Goal: Task Accomplishment & Management: Manage account settings

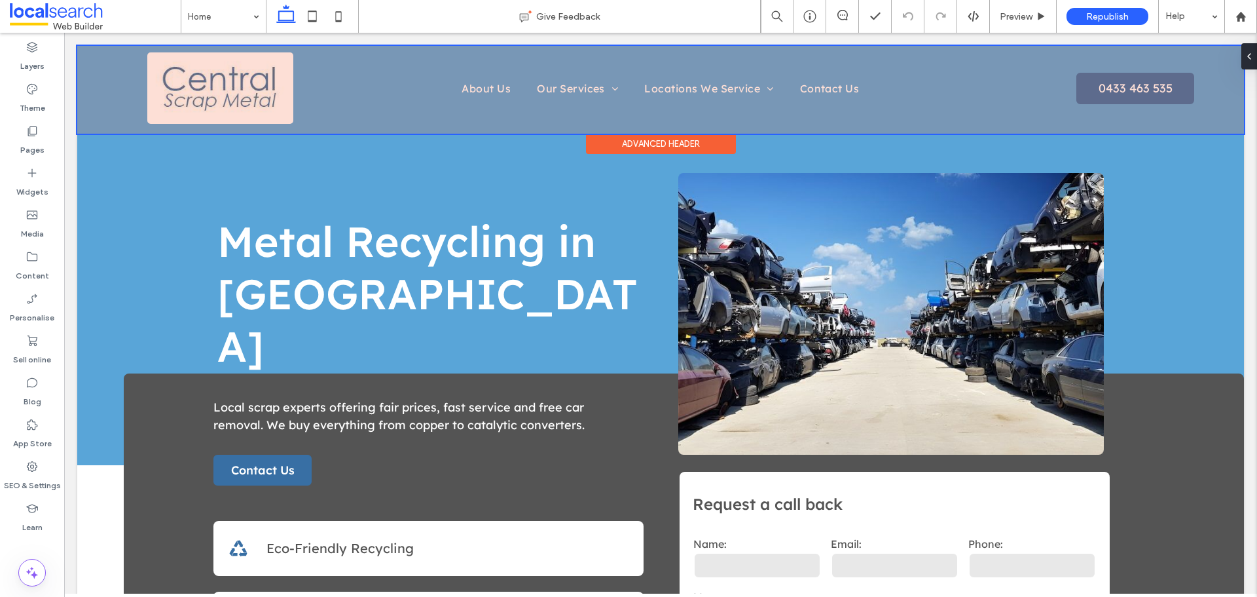
click at [656, 86] on div at bounding box center [660, 90] width 1167 height 88
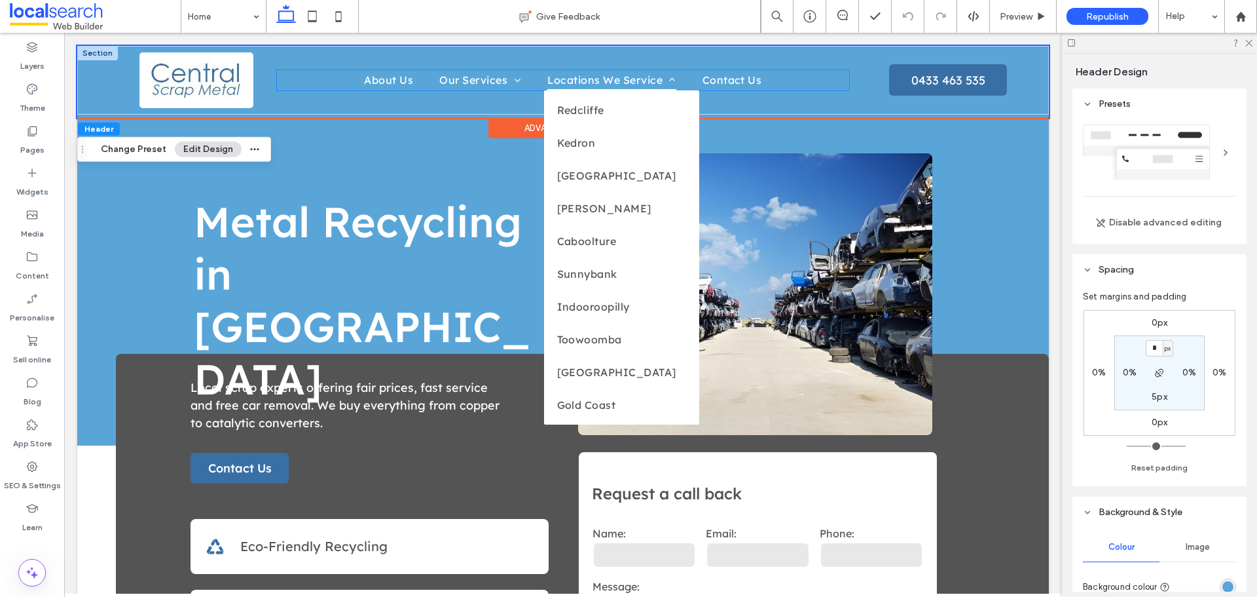
click at [634, 86] on span "Locations We Service" at bounding box center [612, 80] width 129 height 20
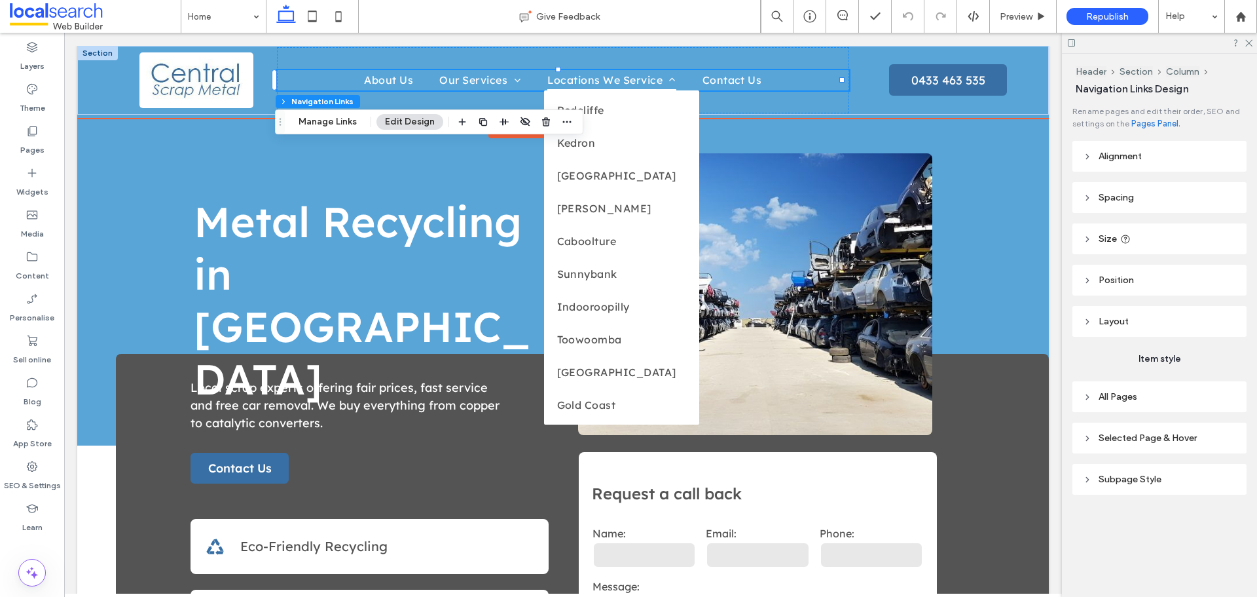
click at [607, 82] on span "Locations We Service" at bounding box center [612, 80] width 129 height 20
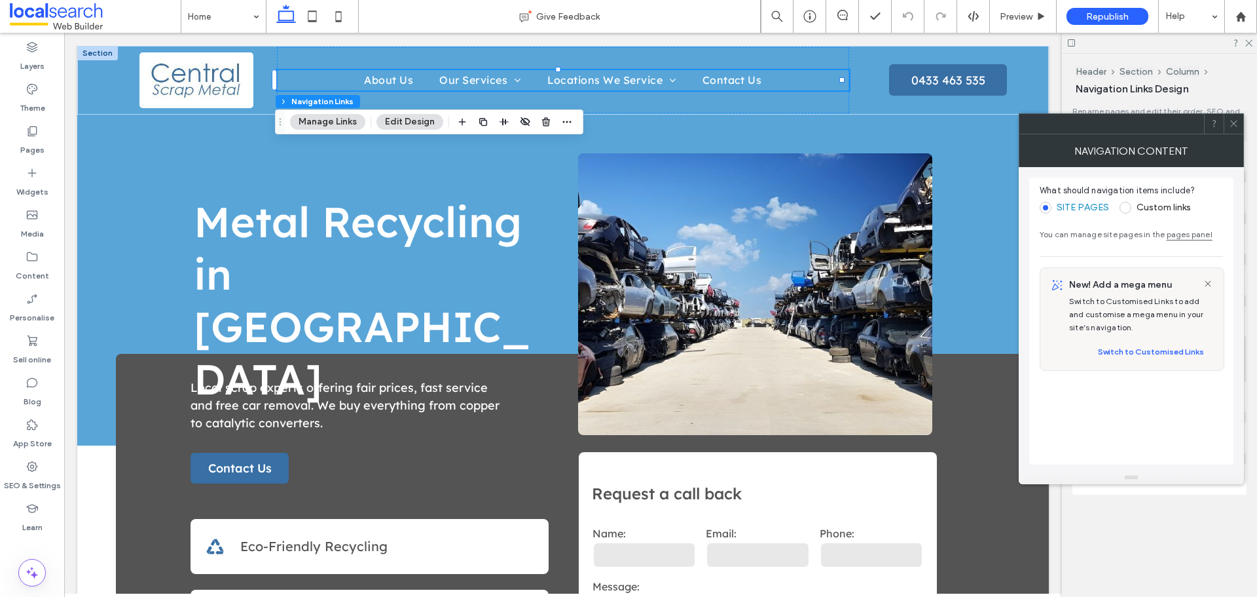
click at [1130, 206] on span at bounding box center [1126, 208] width 12 height 12
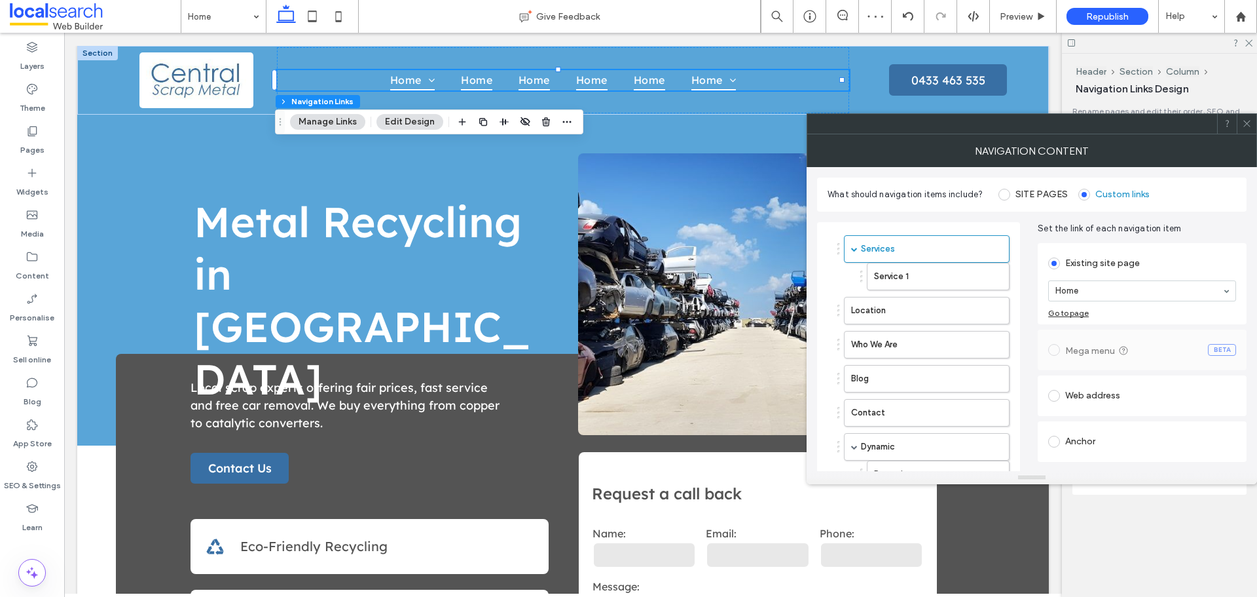
scroll to position [65, 0]
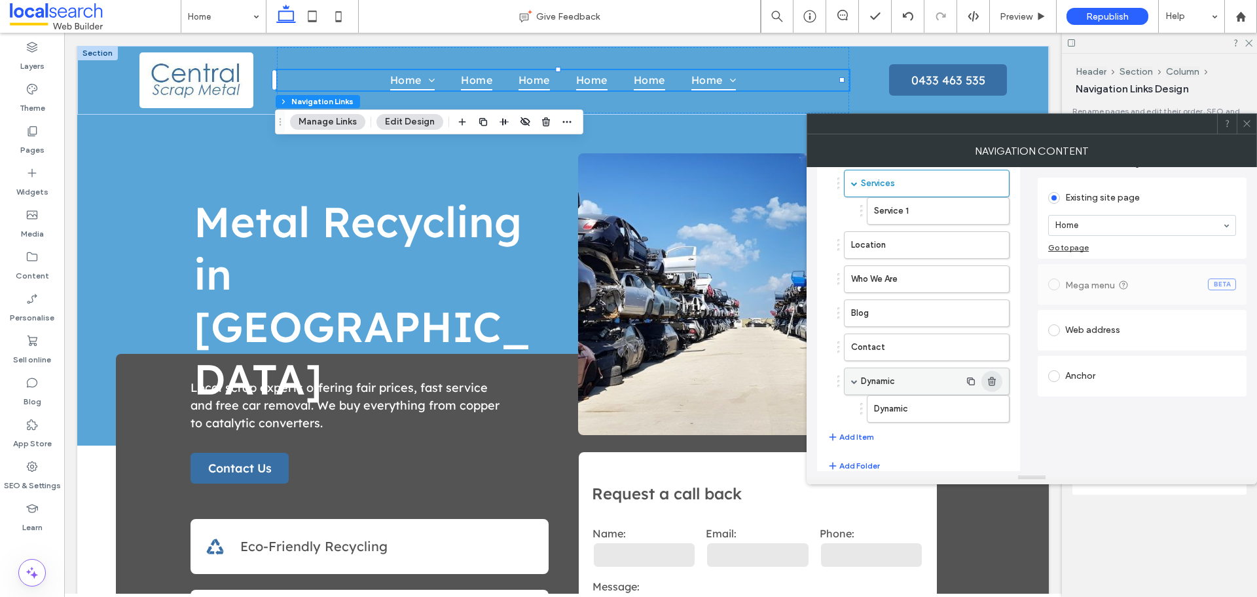
click at [992, 379] on icon "button" at bounding box center [992, 381] width 10 height 10
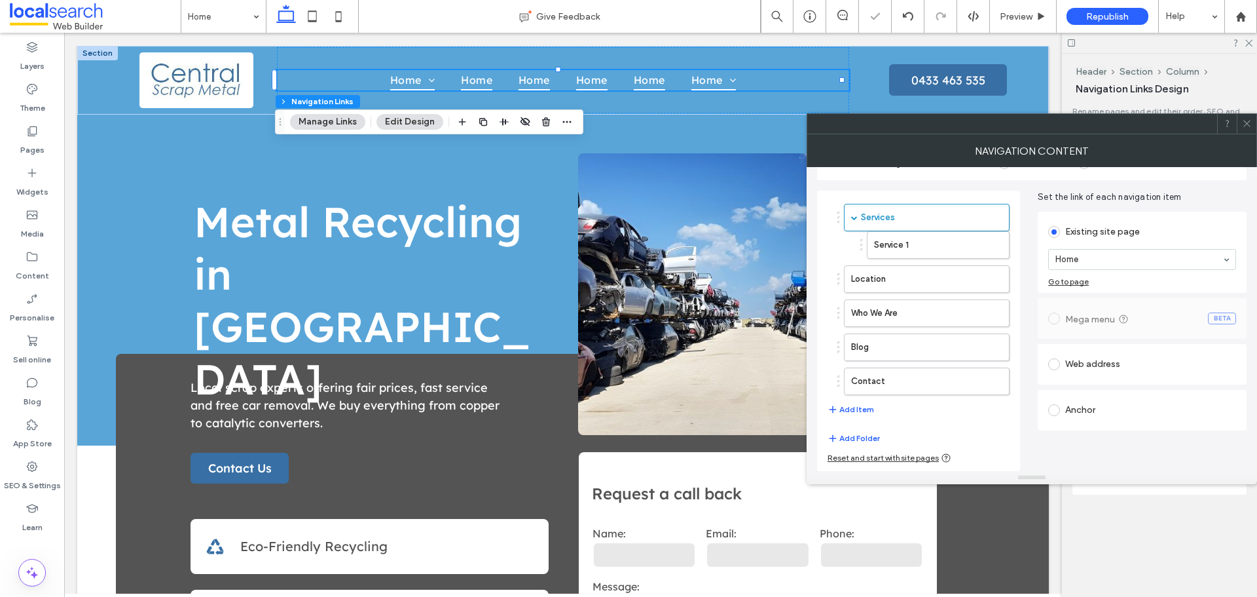
scroll to position [31, 0]
click at [991, 241] on use "button" at bounding box center [992, 244] width 8 height 9
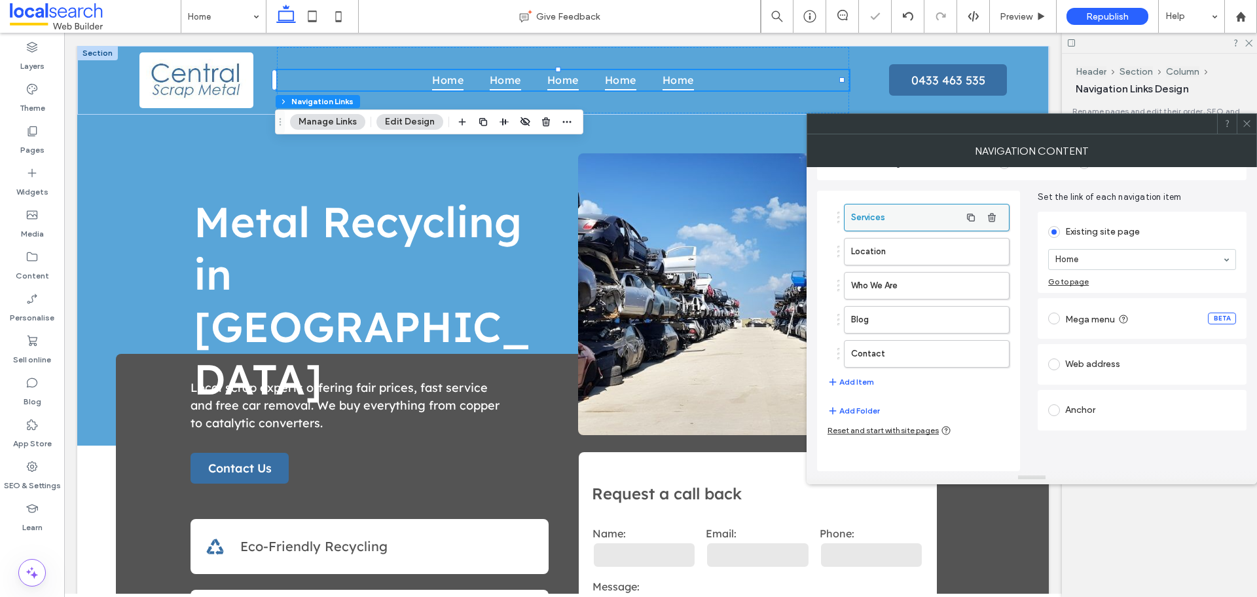
click at [935, 210] on label "Services" at bounding box center [905, 217] width 109 height 26
click at [915, 242] on label "Location" at bounding box center [905, 251] width 109 height 26
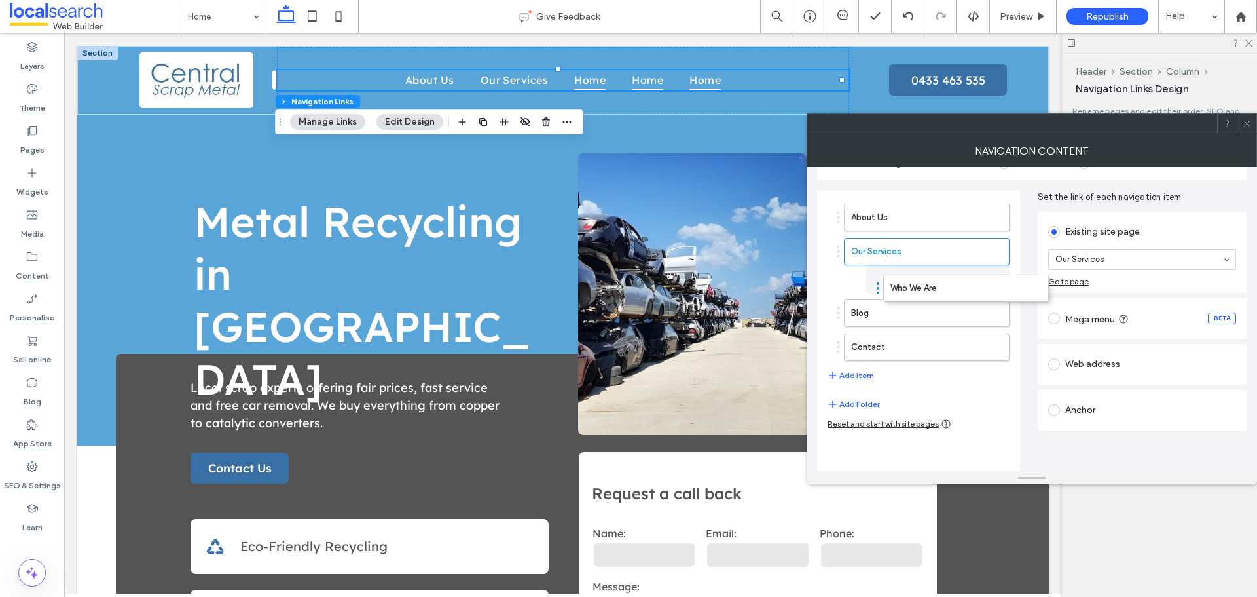
drag, startPoint x: 878, startPoint y: 282, endPoint x: 889, endPoint y: 284, distance: 11.3
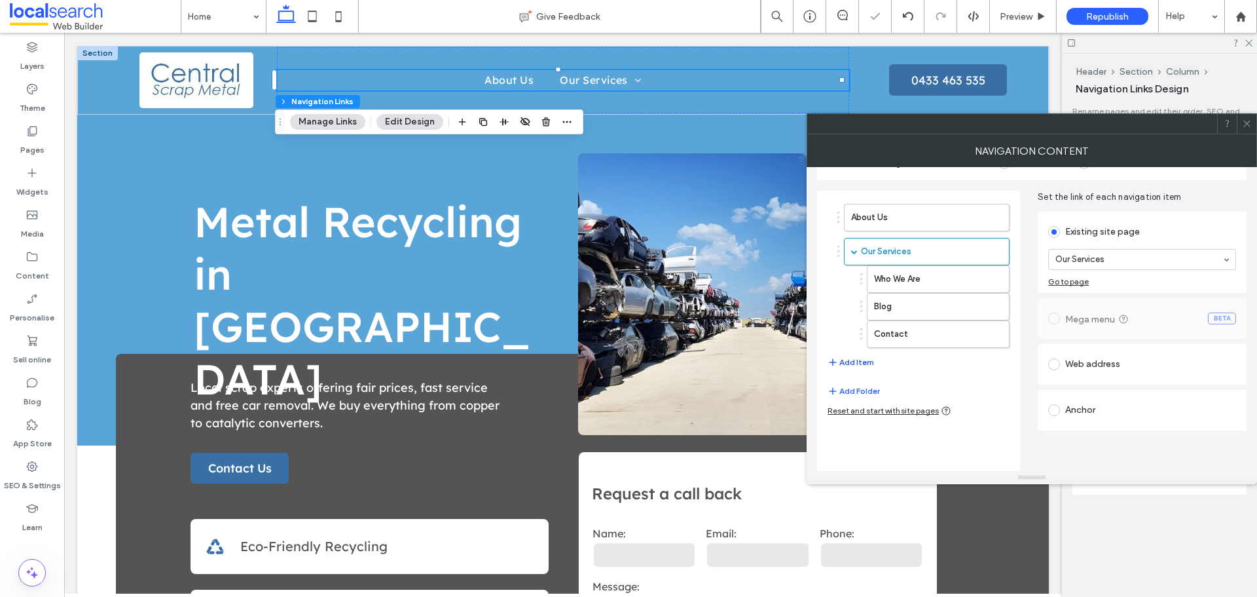
click at [853, 361] on button "Add Item" at bounding box center [851, 362] width 47 height 16
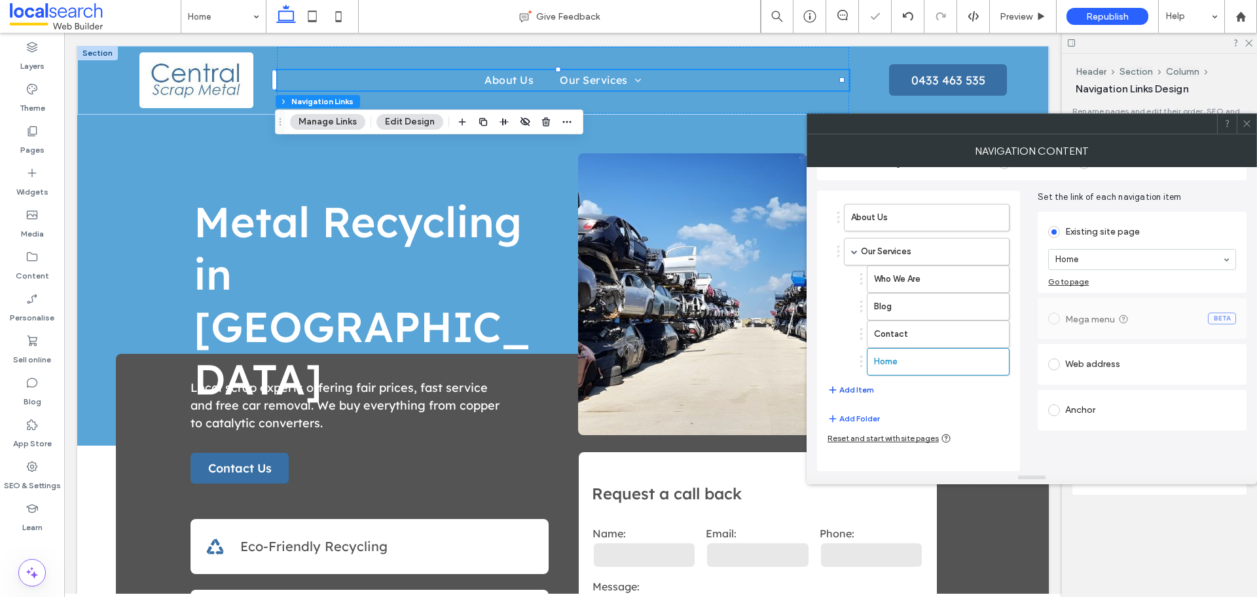
click at [855, 388] on button "Add Item" at bounding box center [851, 390] width 47 height 16
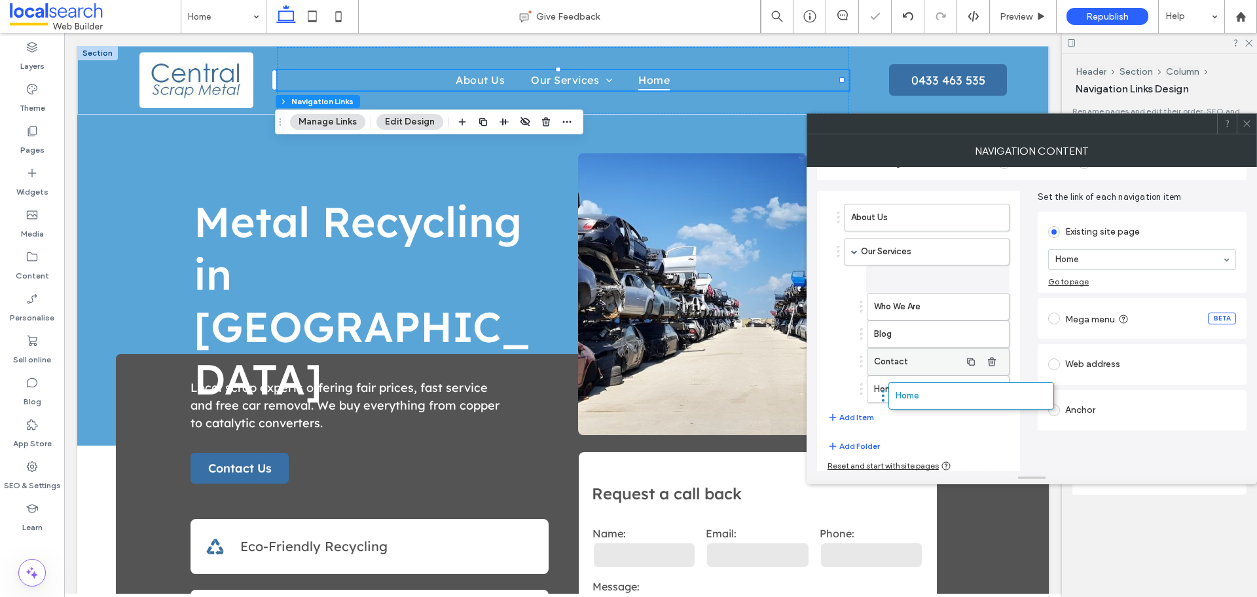
drag, startPoint x: 872, startPoint y: 405, endPoint x: 901, endPoint y: 332, distance: 78.6
click at [897, 272] on label "Who We Are" at bounding box center [917, 279] width 86 height 26
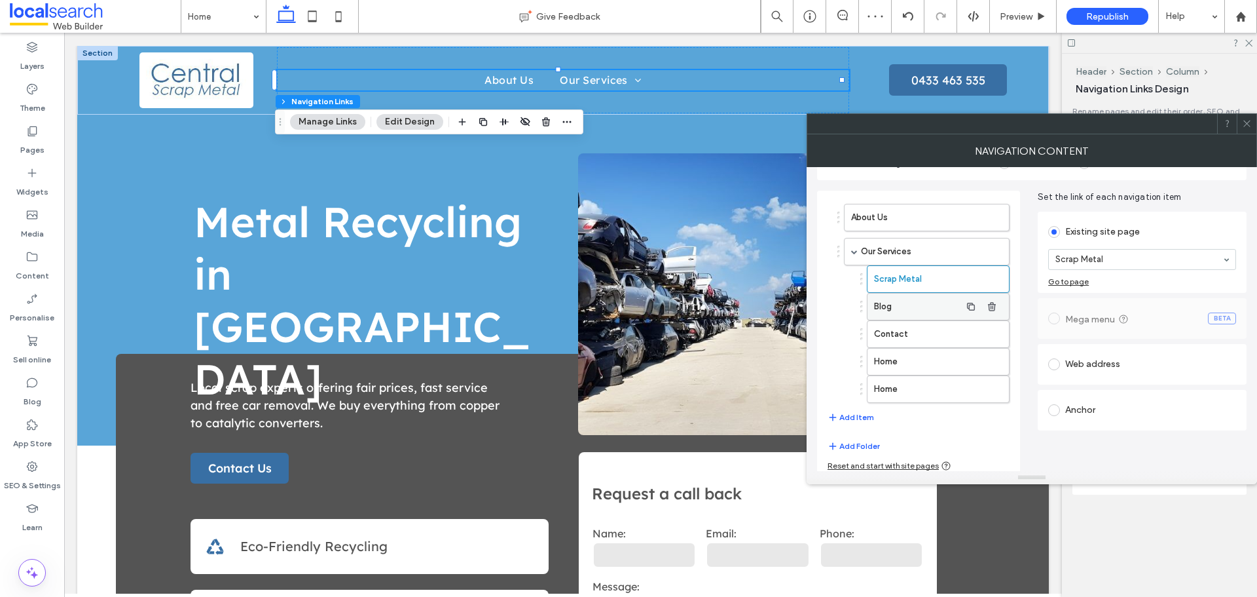
click at [939, 307] on label "Blog" at bounding box center [917, 306] width 86 height 26
drag, startPoint x: 913, startPoint y: 329, endPoint x: 922, endPoint y: 328, distance: 9.2
click at [913, 328] on label "Contact" at bounding box center [917, 334] width 86 height 26
click at [895, 356] on label "Home" at bounding box center [917, 361] width 86 height 26
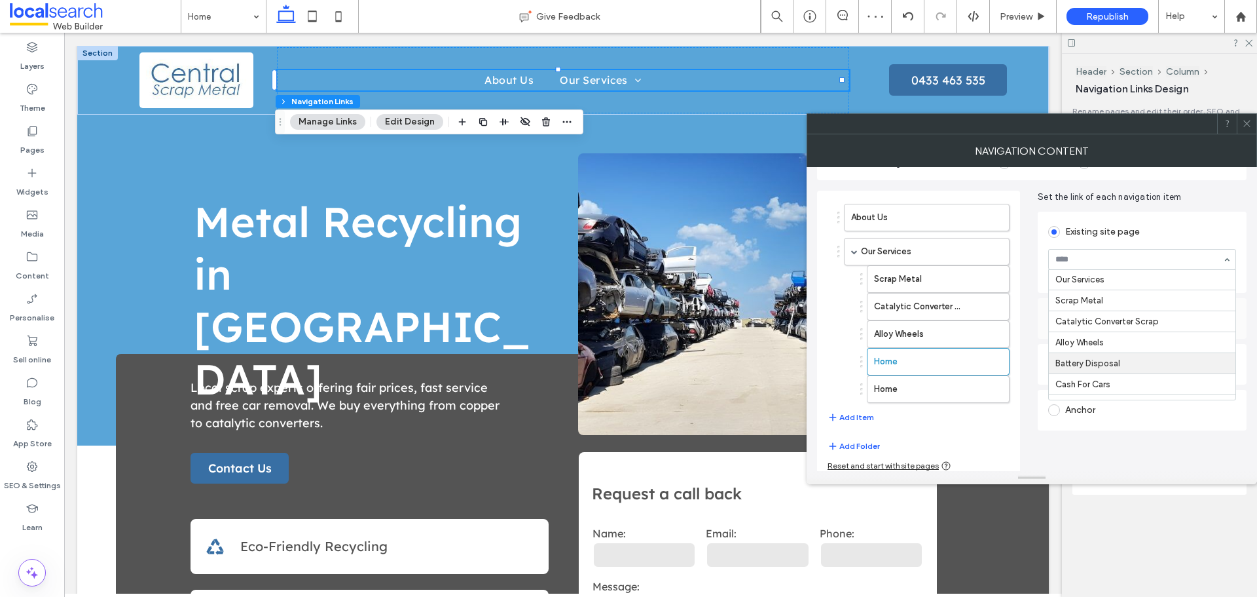
scroll to position [65, 0]
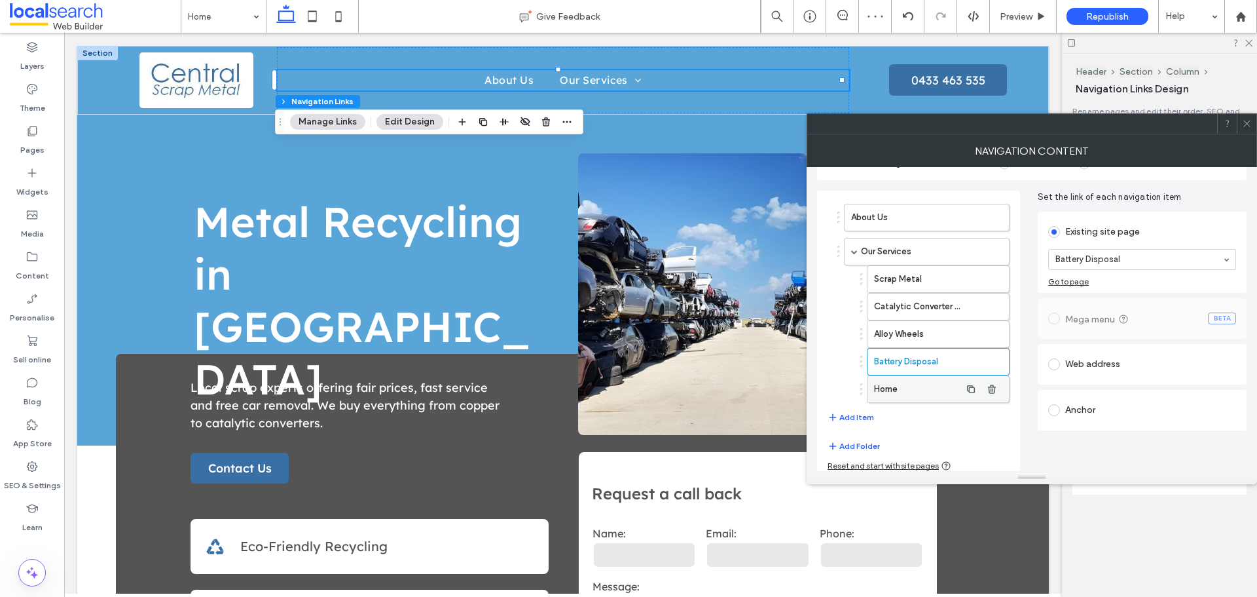
click at [910, 385] on label "Home" at bounding box center [917, 389] width 86 height 26
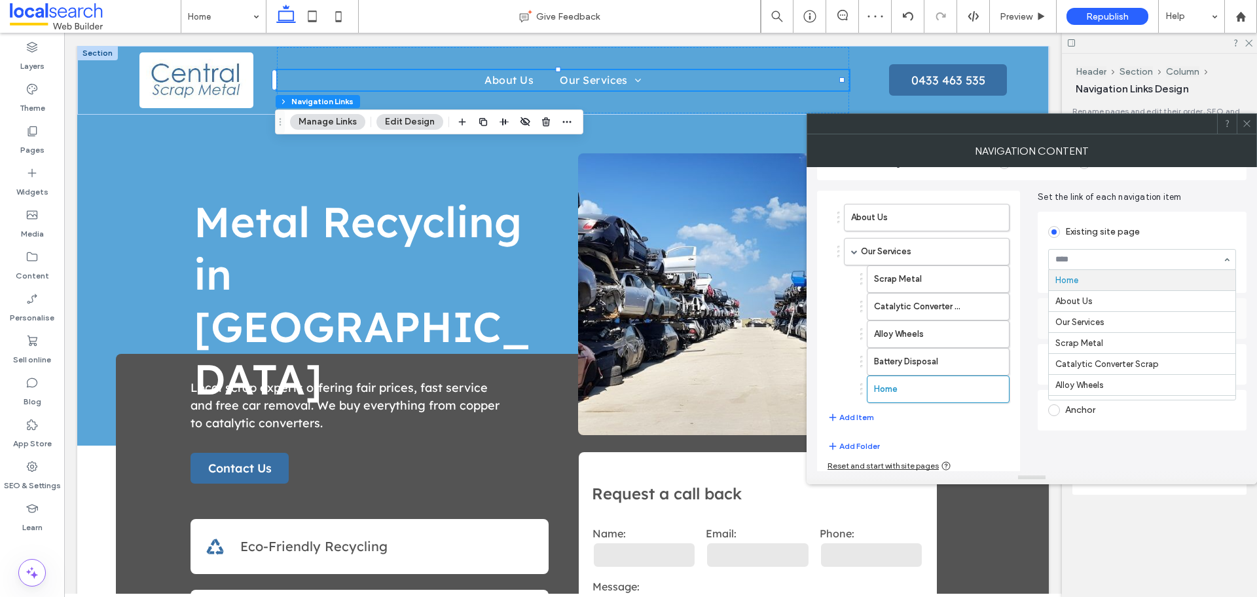
drag, startPoint x: 1071, startPoint y: 253, endPoint x: 1089, endPoint y: 313, distance: 62.0
drag, startPoint x: 1072, startPoint y: 360, endPoint x: 992, endPoint y: 375, distance: 82.0
click at [853, 415] on button "Add Item" at bounding box center [851, 417] width 47 height 16
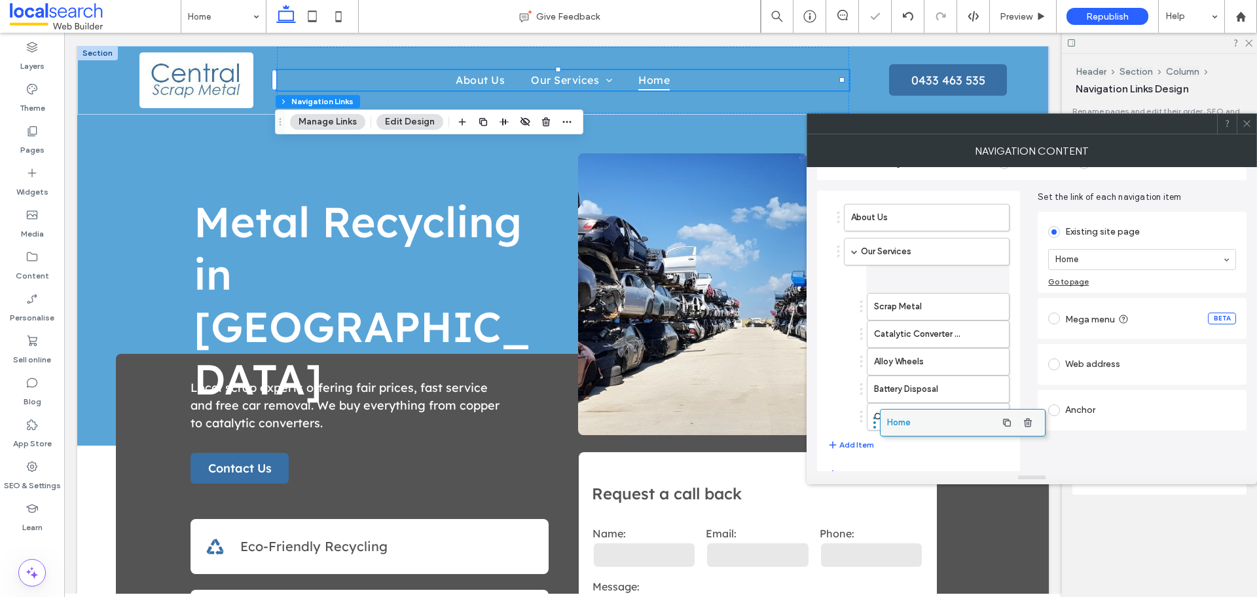
drag, startPoint x: 865, startPoint y: 417, endPoint x: 901, endPoint y: 416, distance: 36.0
click at [906, 416] on label "Home" at bounding box center [917, 416] width 86 height 26
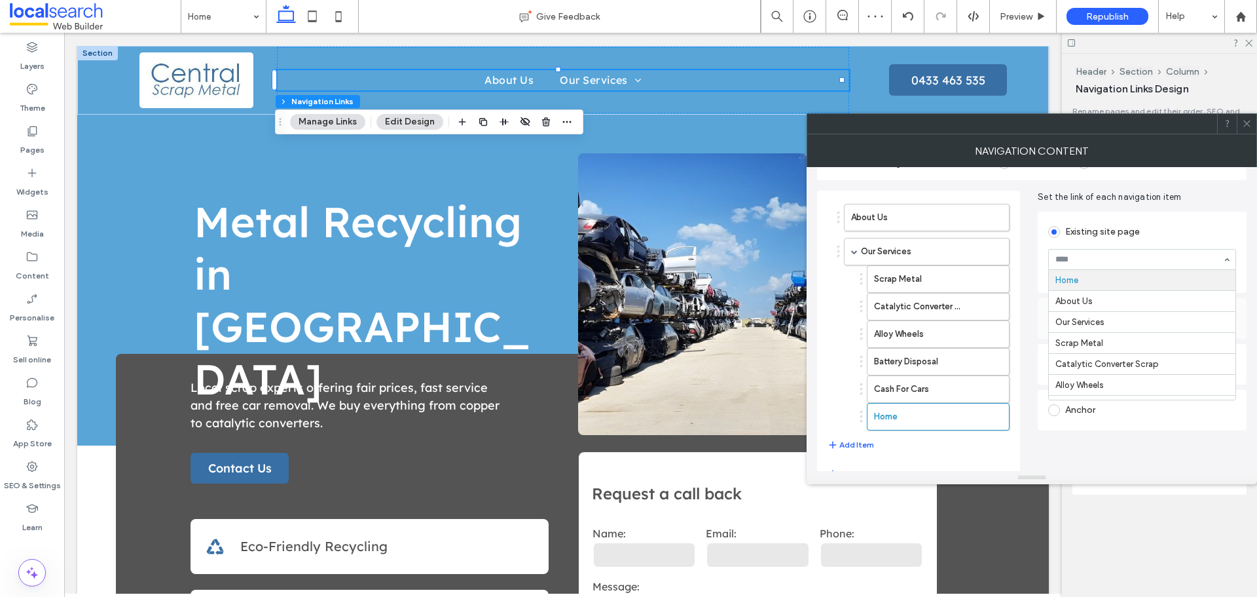
drag, startPoint x: 1082, startPoint y: 257, endPoint x: 1087, endPoint y: 301, distance: 44.2
drag, startPoint x: 1078, startPoint y: 380, endPoint x: 954, endPoint y: 411, distance: 127.6
click at [853, 442] on button "Add Item" at bounding box center [851, 445] width 47 height 16
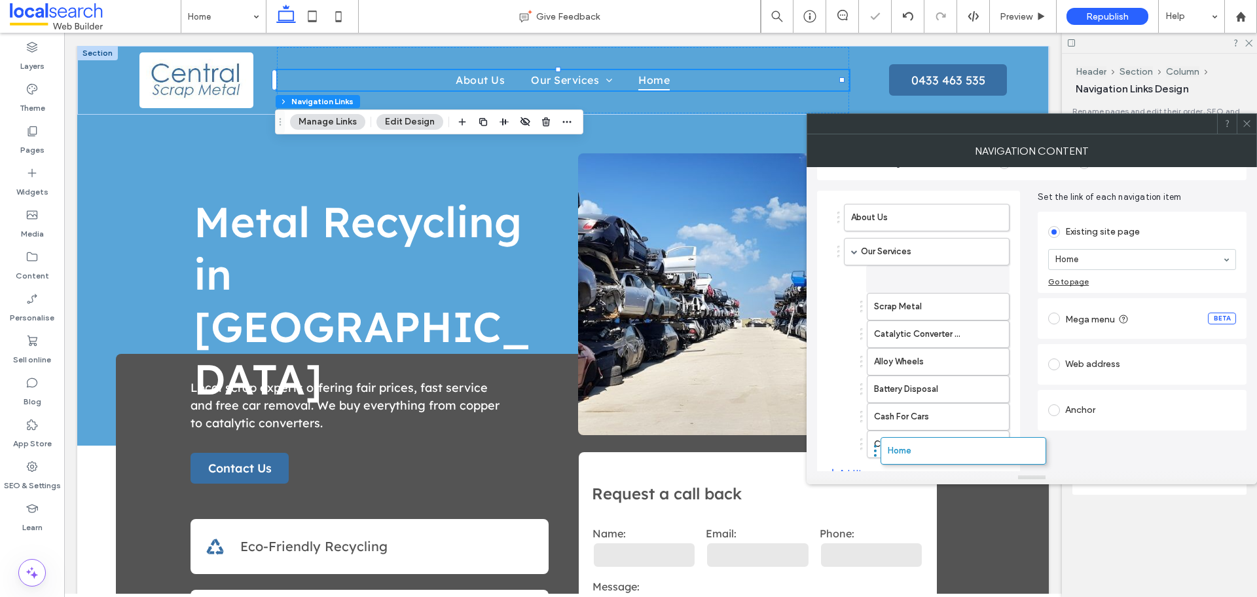
drag, startPoint x: 886, startPoint y: 441, endPoint x: 910, endPoint y: 441, distance: 23.6
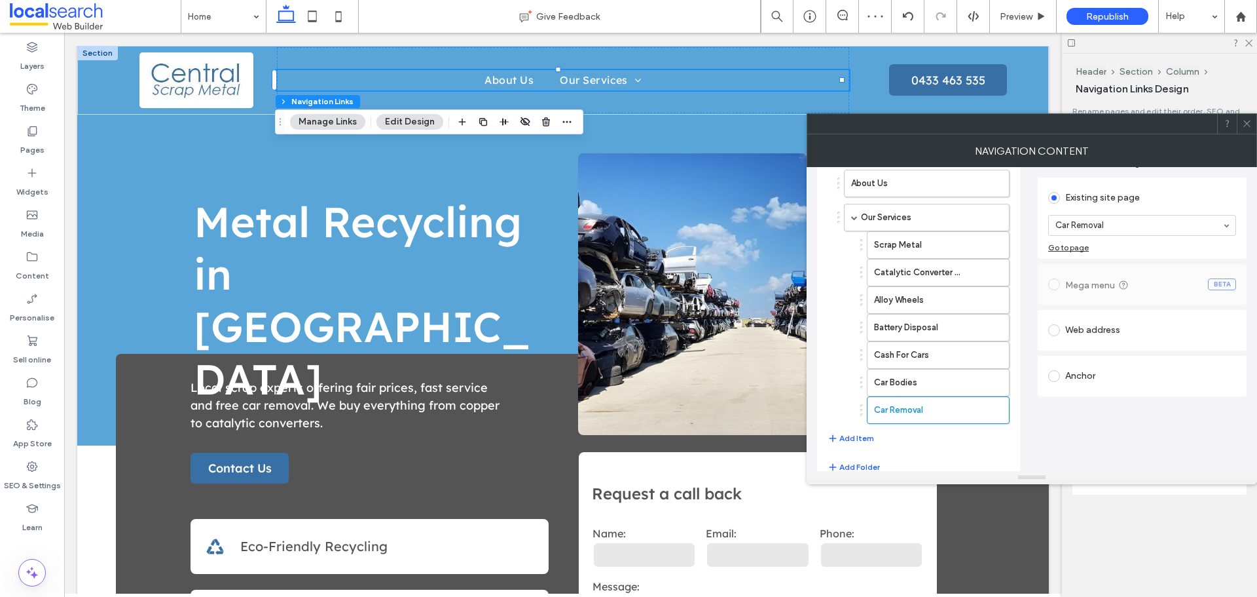
scroll to position [93, 0]
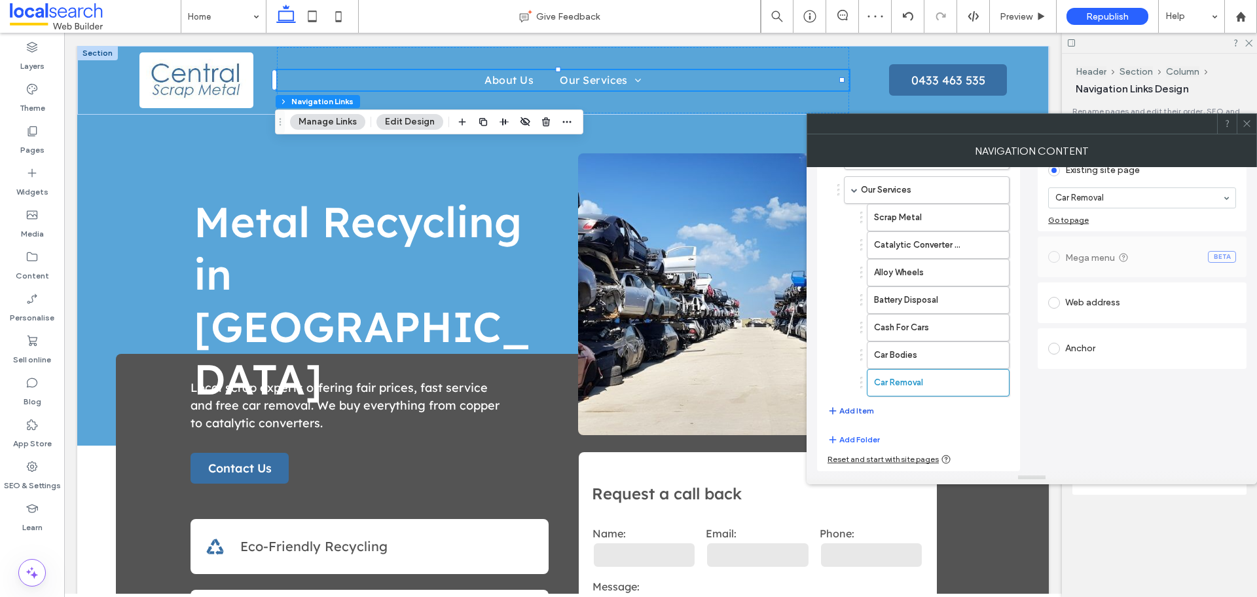
click at [861, 411] on button "Add Item" at bounding box center [851, 411] width 47 height 16
click at [851, 444] on button "Add Item" at bounding box center [851, 445] width 47 height 16
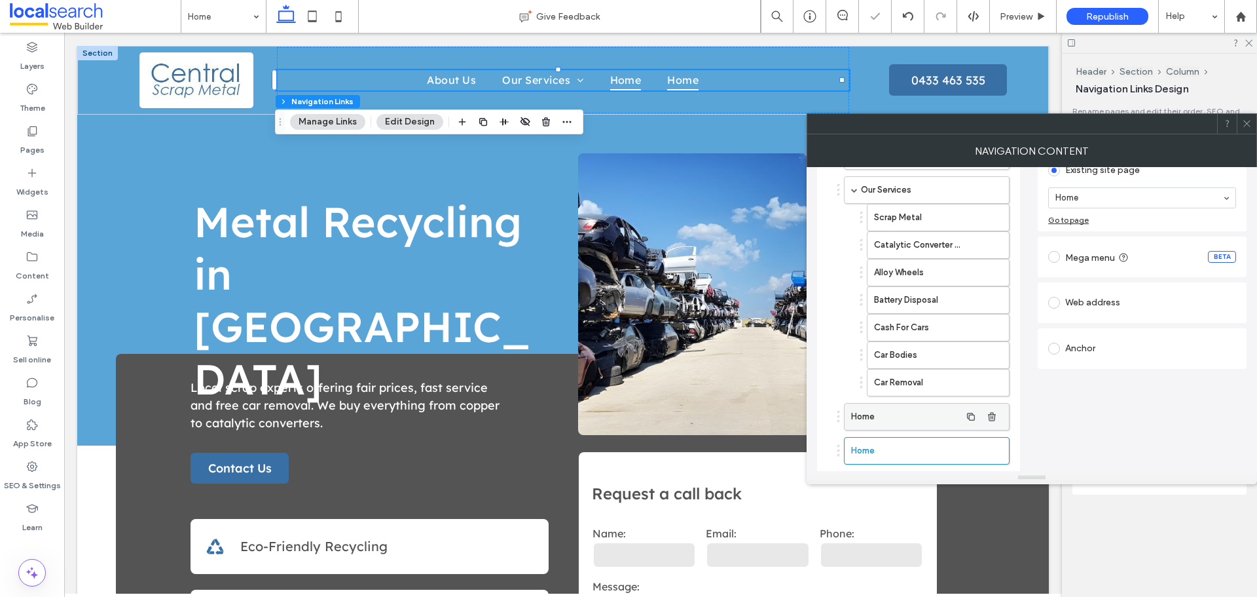
click at [896, 417] on label "Home" at bounding box center [905, 416] width 109 height 26
drag, startPoint x: 1082, startPoint y: 194, endPoint x: 1082, endPoint y: 214, distance: 19.6
click at [897, 446] on label "Home" at bounding box center [905, 450] width 109 height 26
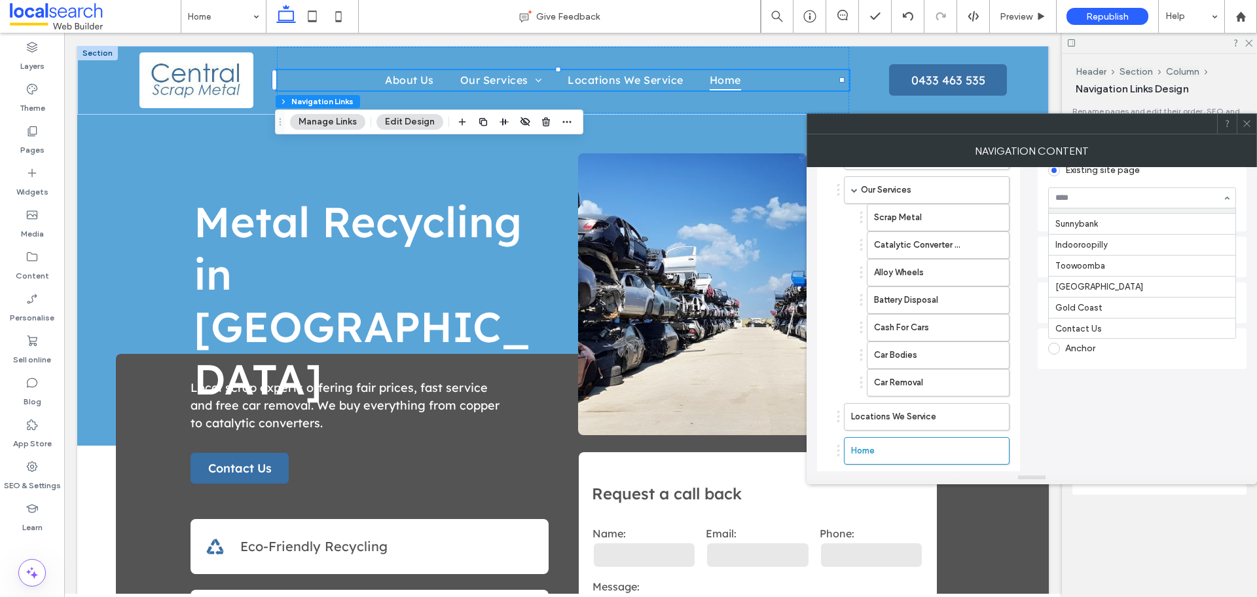
scroll to position [331, 0]
click at [1245, 121] on icon at bounding box center [1247, 124] width 10 height 10
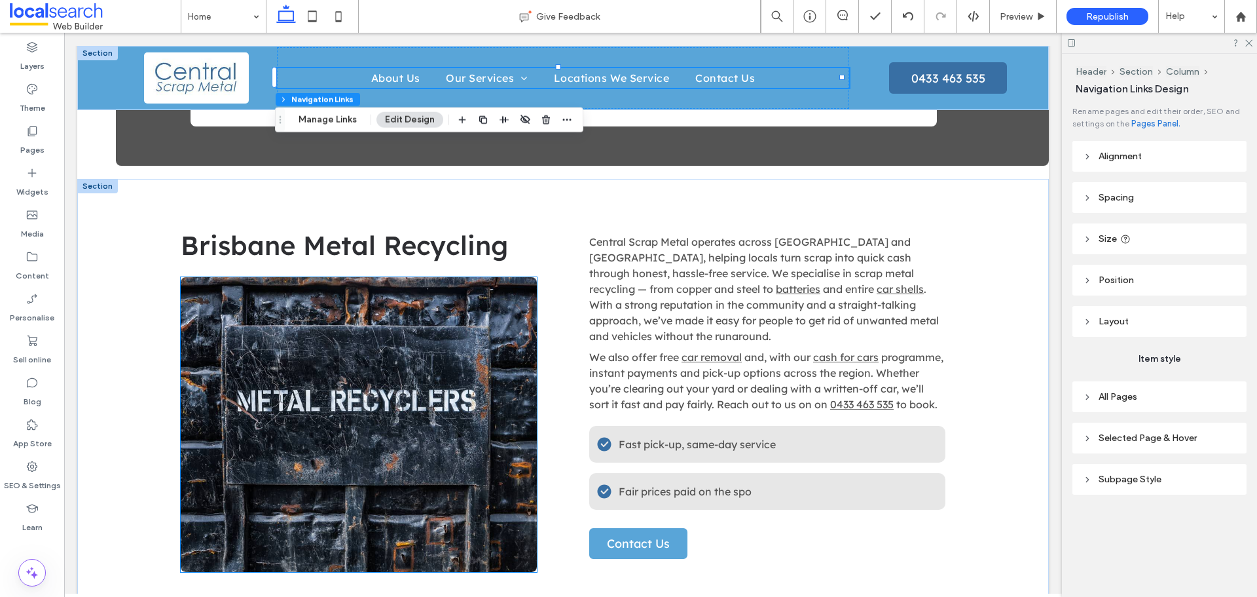
scroll to position [589, 0]
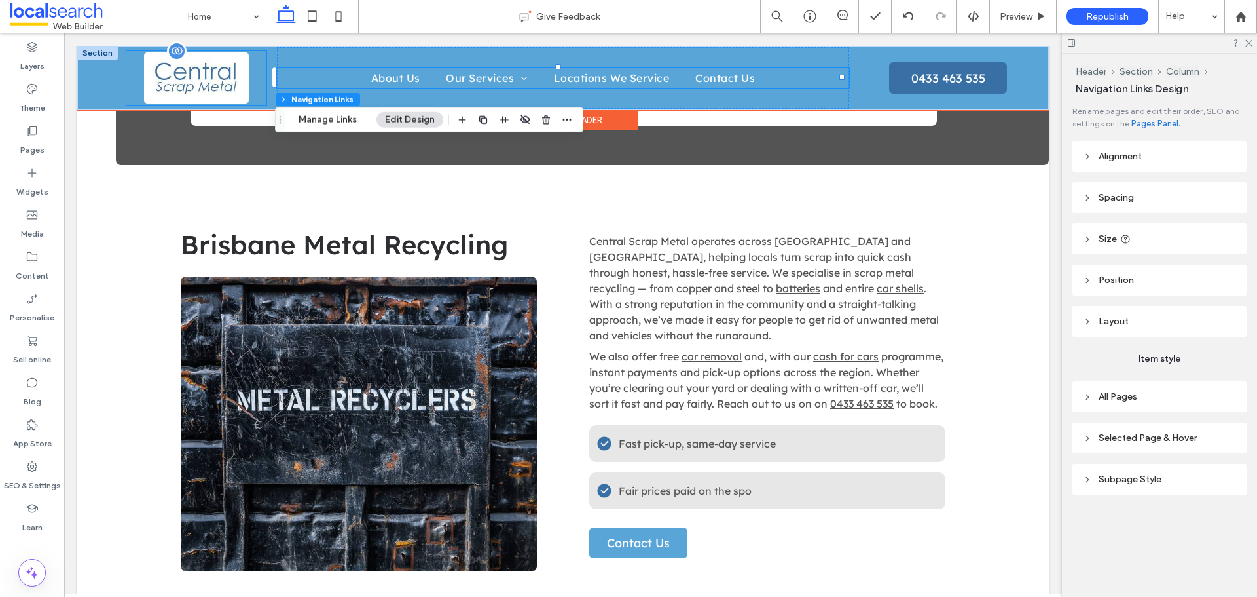
click at [164, 68] on img at bounding box center [196, 77] width 105 height 51
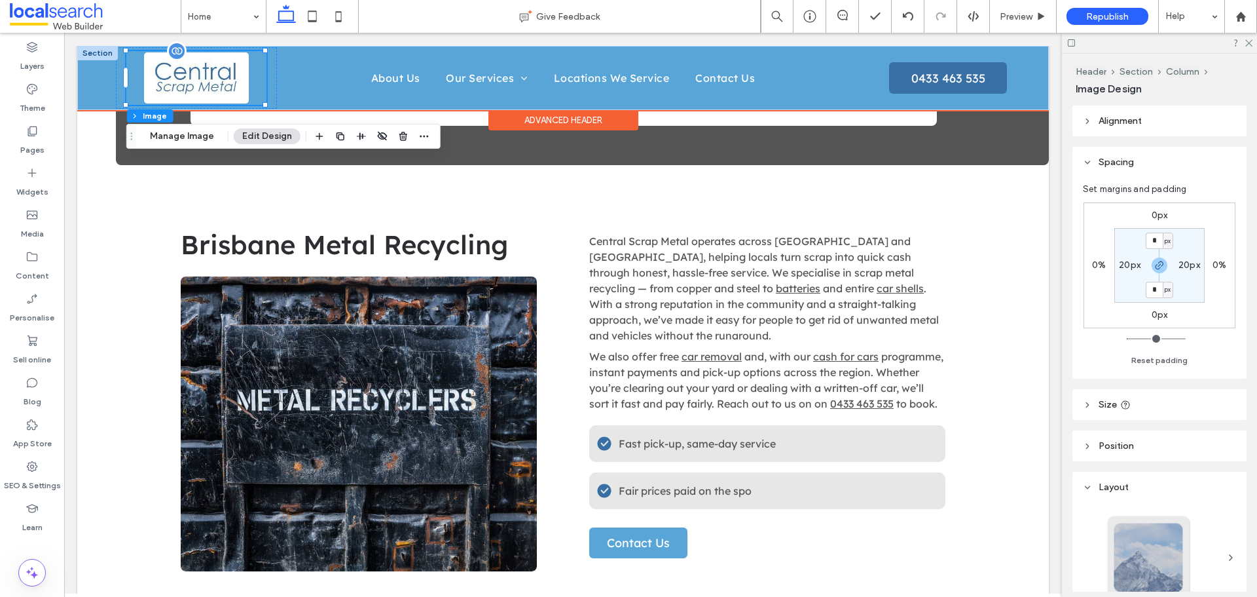
type input "*"
click at [164, 68] on img at bounding box center [196, 77] width 105 height 51
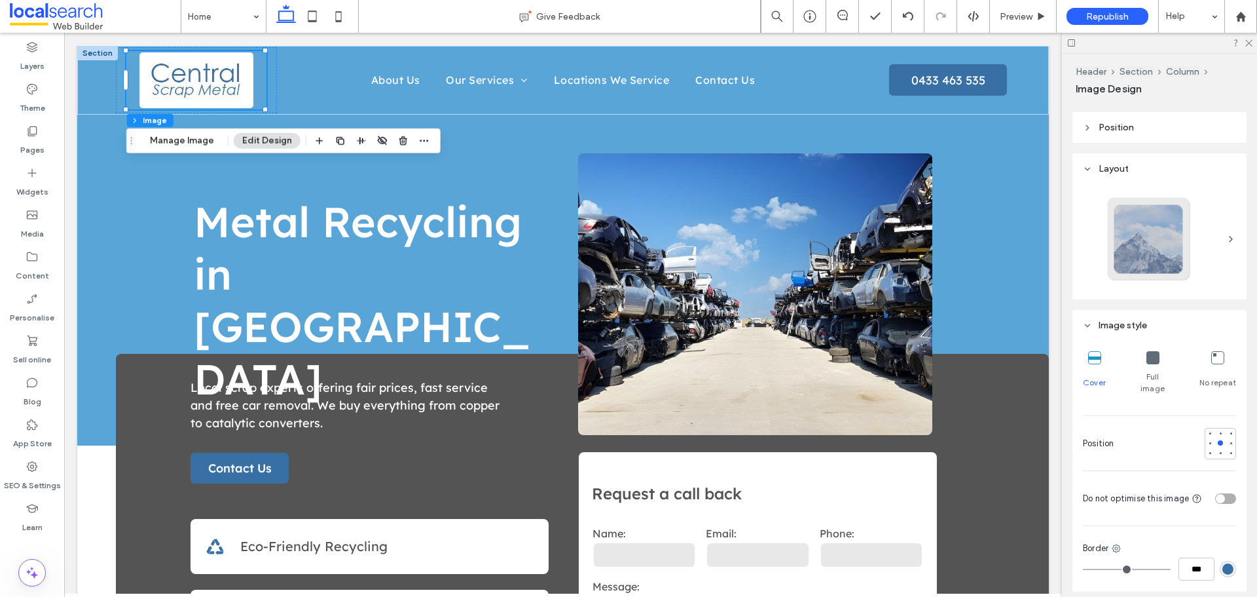
scroll to position [196, 0]
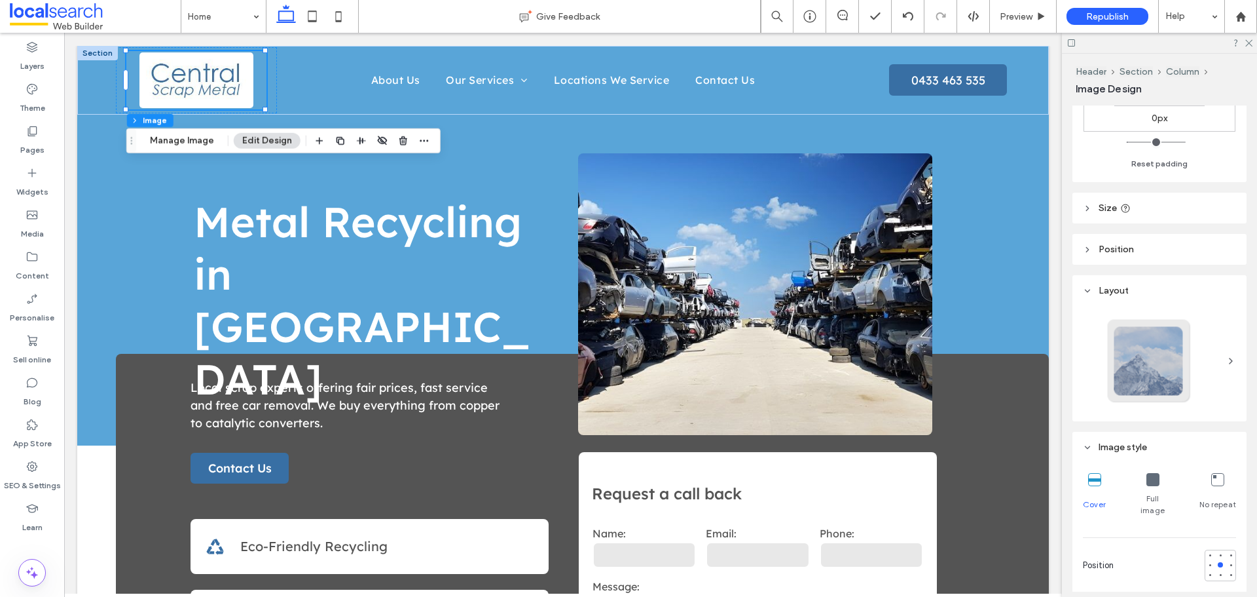
click at [1097, 204] on header "Size" at bounding box center [1160, 208] width 174 height 31
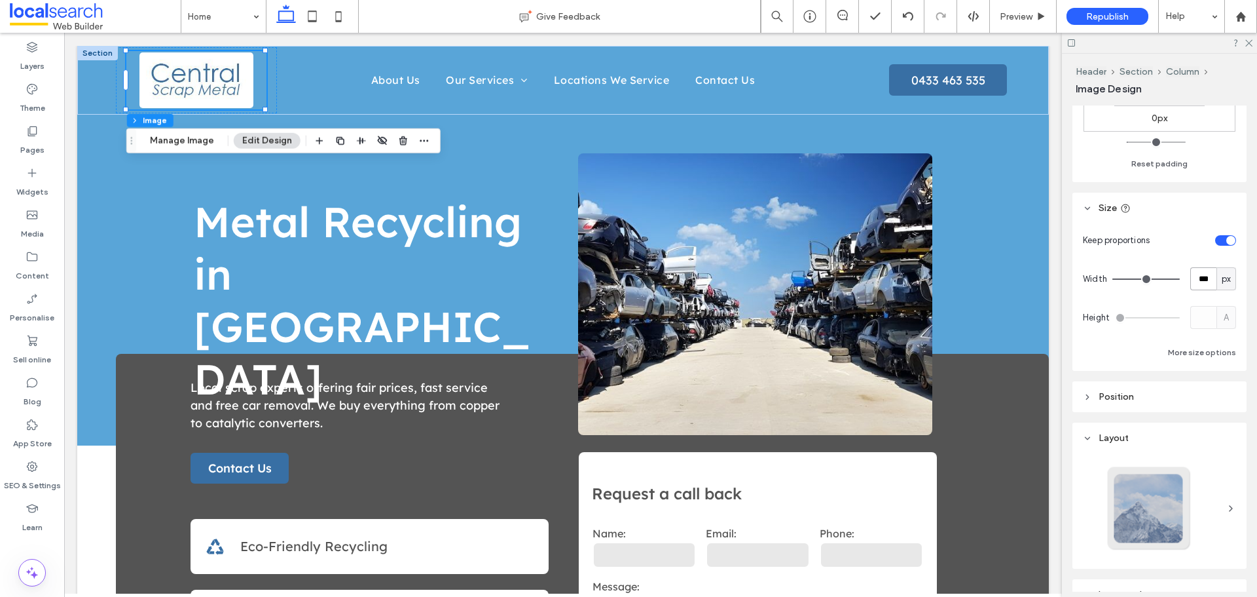
click at [1197, 280] on input "***" at bounding box center [1204, 278] width 26 height 23
type input "***"
click at [1152, 294] on div "Keep proportions Width *** px Height A More size options" at bounding box center [1159, 295] width 153 height 132
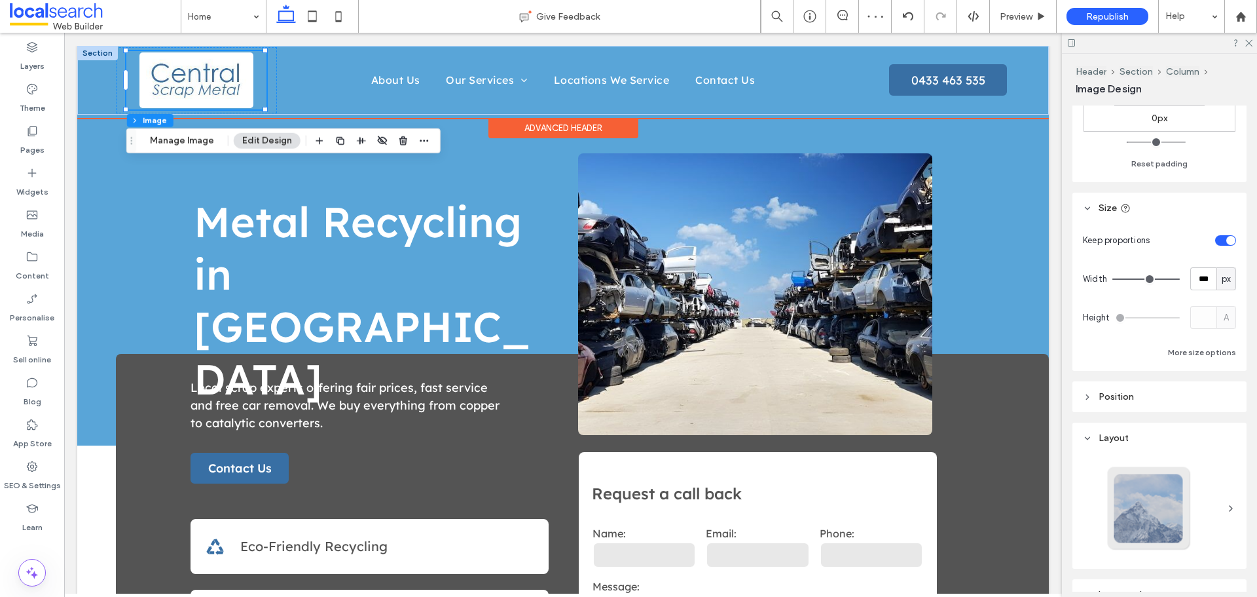
click at [540, 124] on div "Advanced Header" at bounding box center [564, 128] width 150 height 20
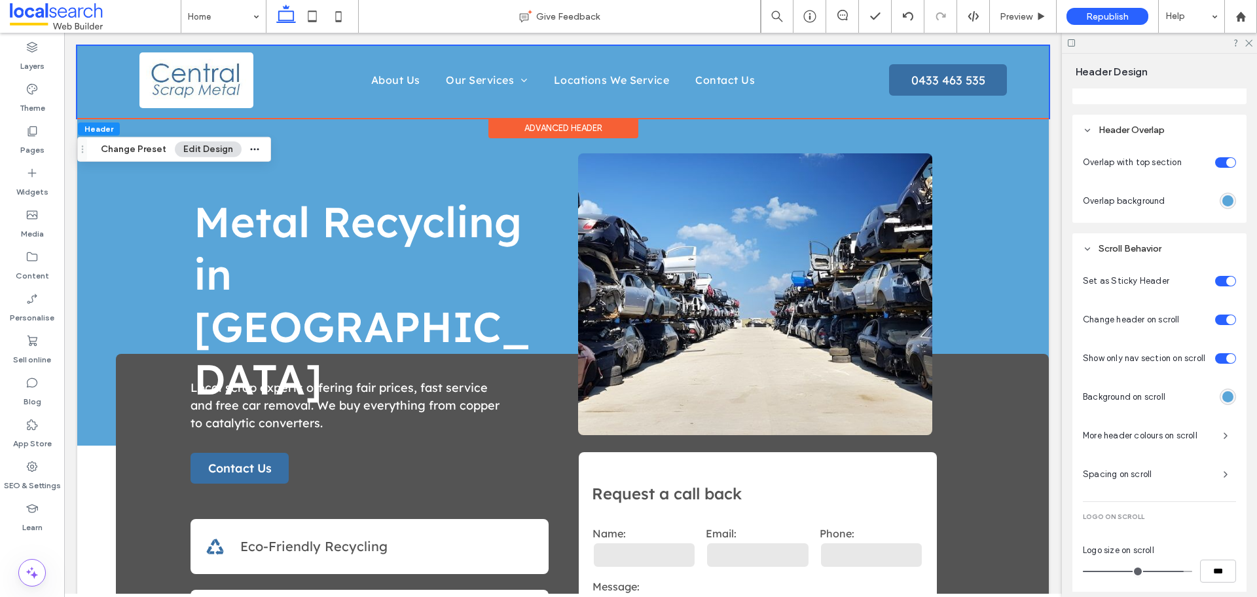
scroll to position [756, 0]
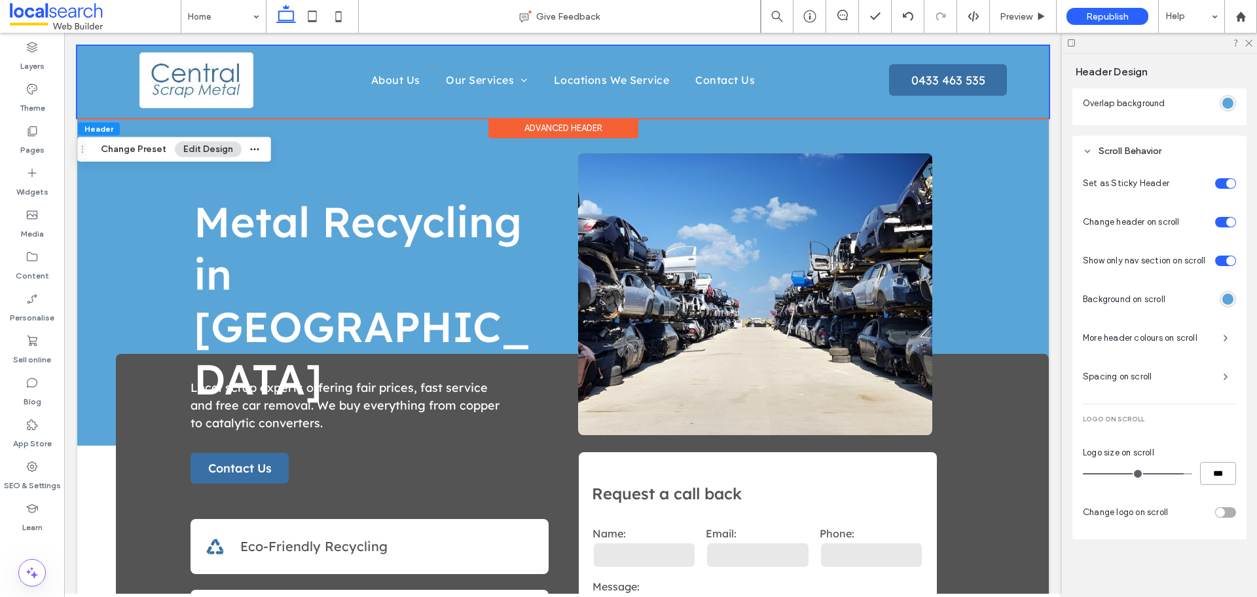
click at [1206, 472] on input "***" at bounding box center [1219, 473] width 36 height 23
type input "**"
type input "***"
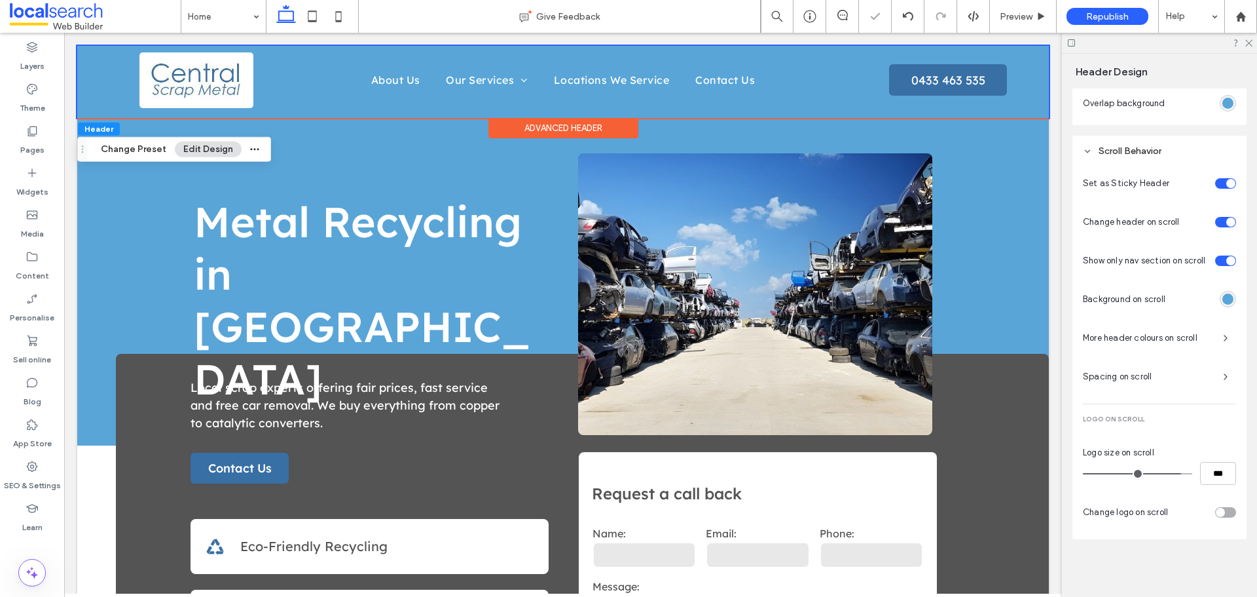
click at [1161, 485] on div "Set as Sticky Header Change header on scroll Show only nav section on scroll Ba…" at bounding box center [1159, 350] width 153 height 357
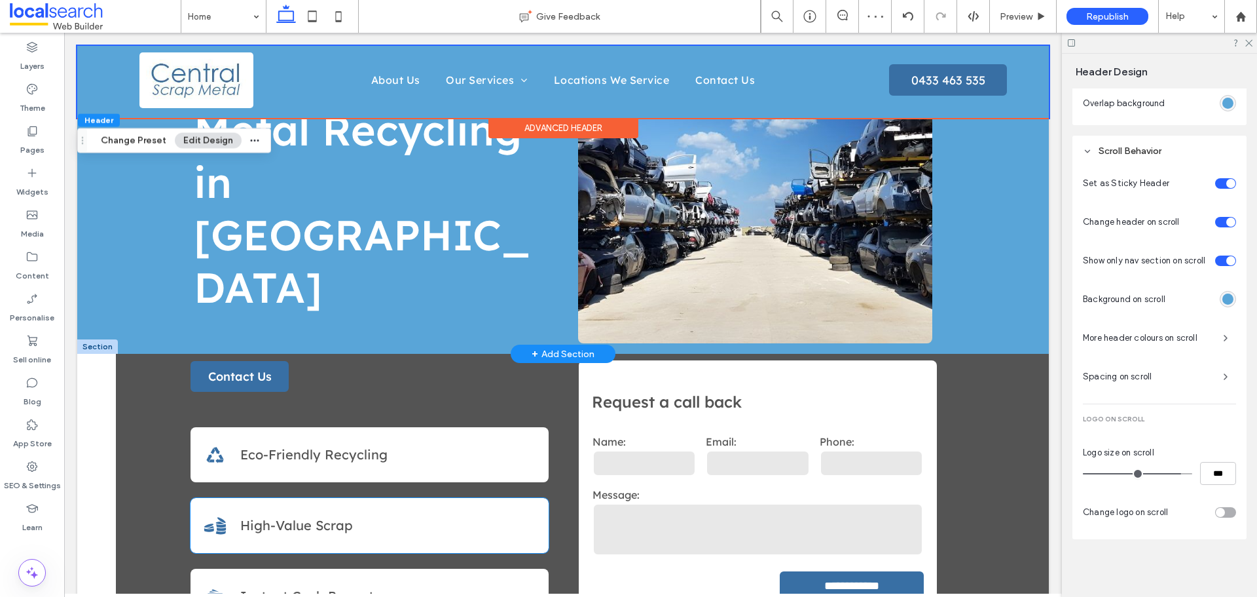
scroll to position [0, 0]
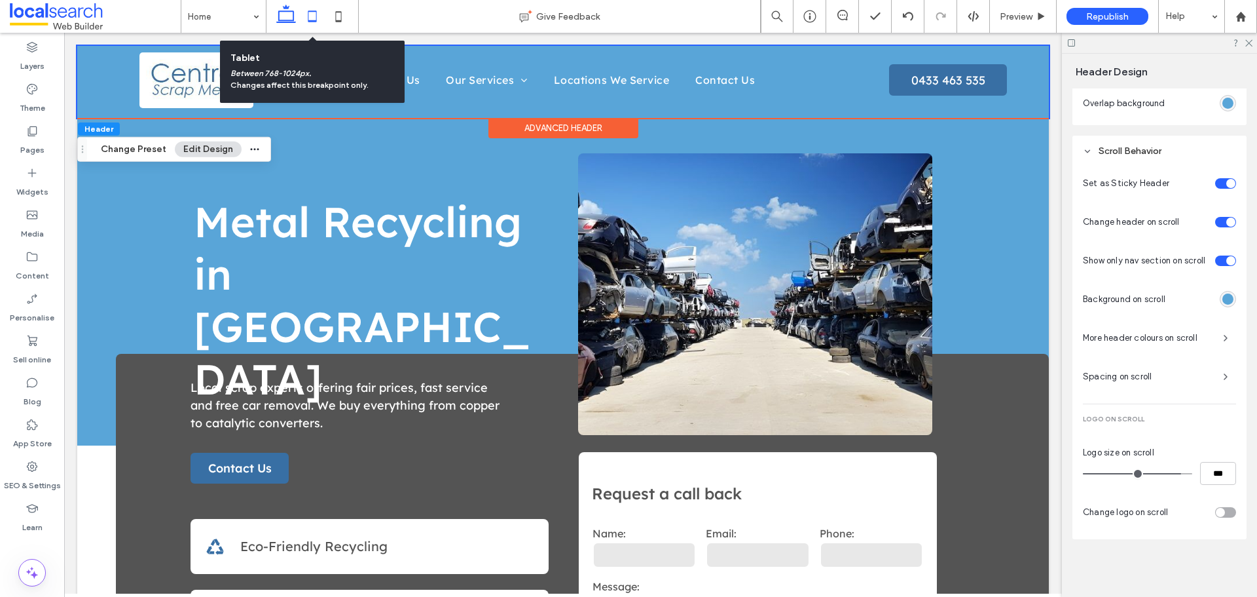
click at [310, 12] on icon at bounding box center [312, 16] width 26 height 26
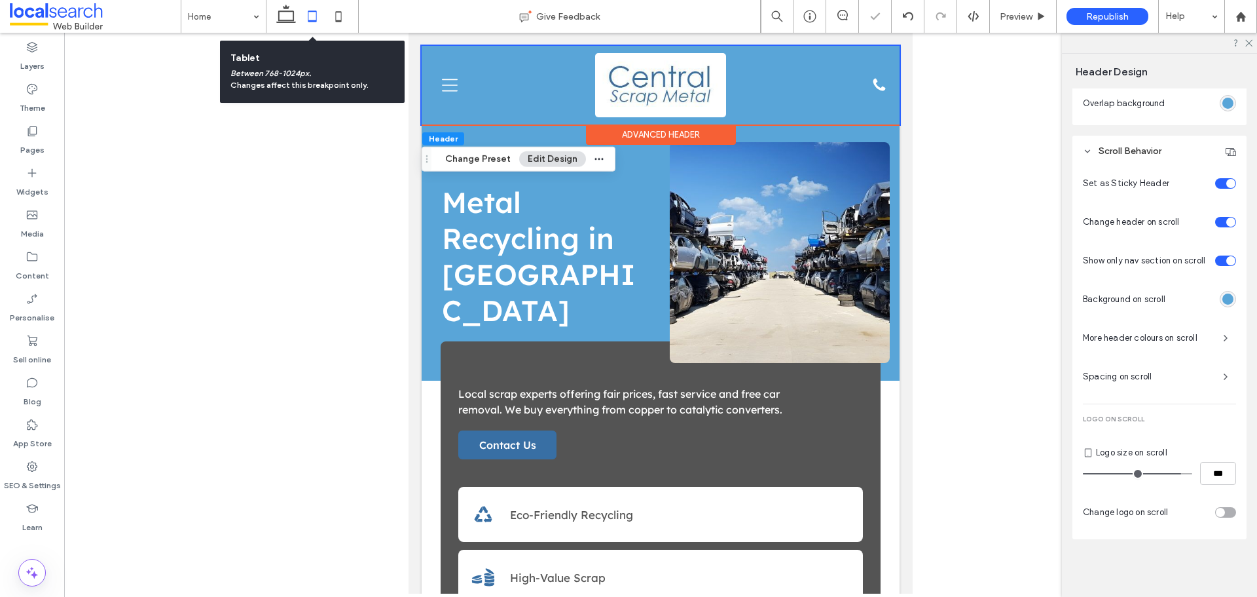
type input "**"
type input "***"
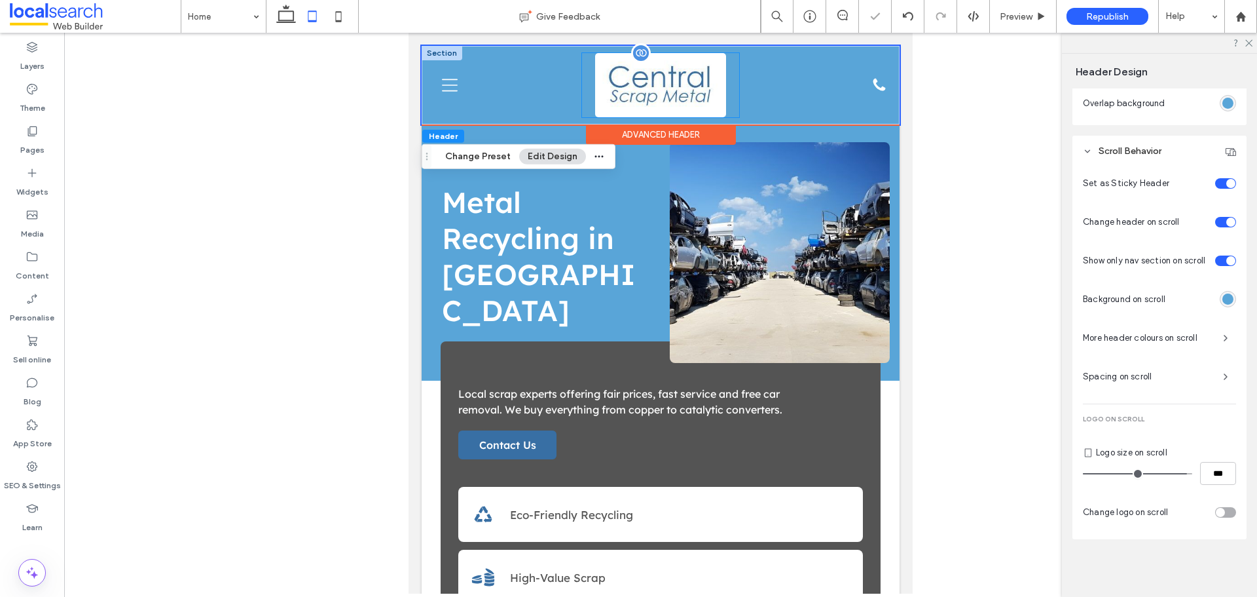
click at [652, 95] on img at bounding box center [660, 85] width 131 height 64
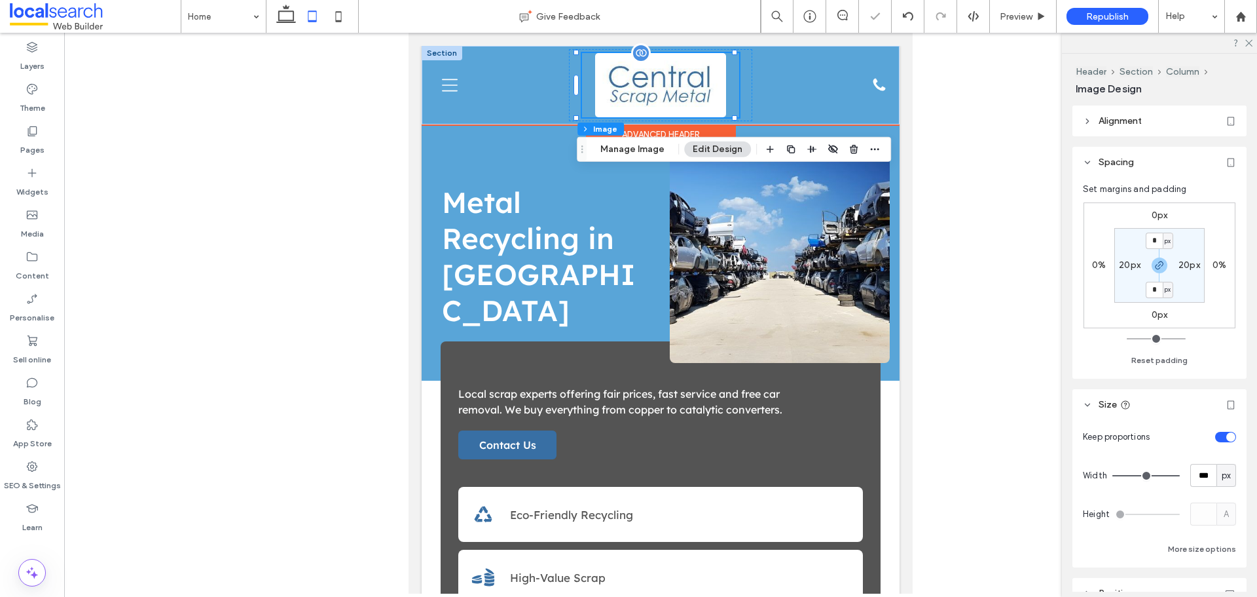
type input "*"
click at [1195, 470] on input "***" at bounding box center [1204, 475] width 26 height 23
type input "***"
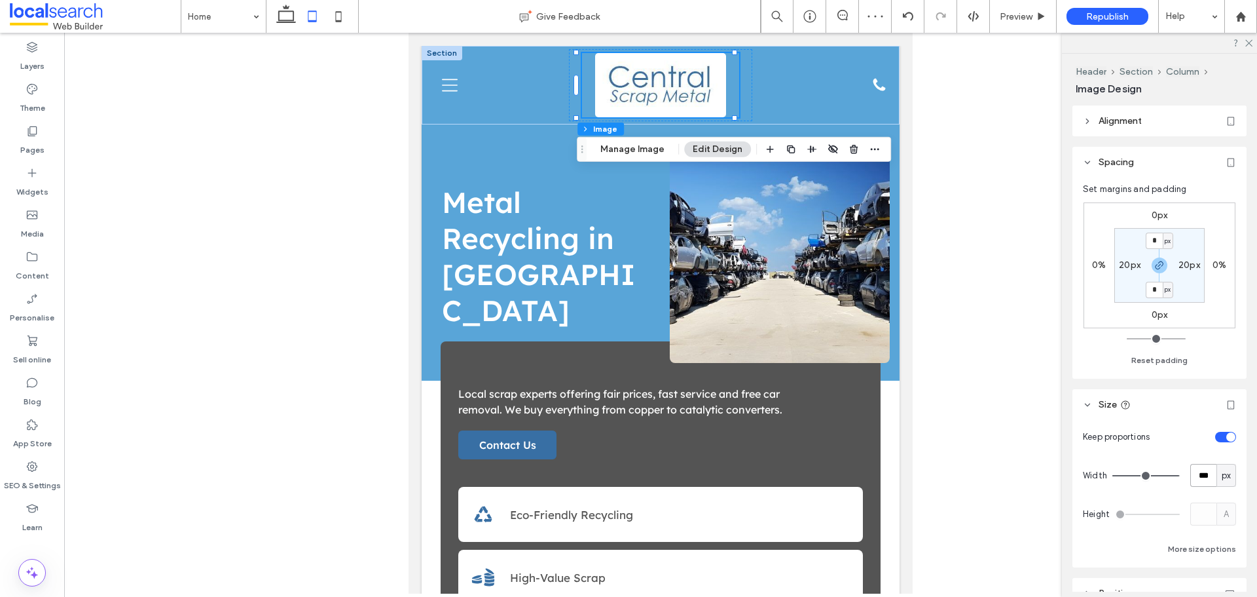
type input "***"
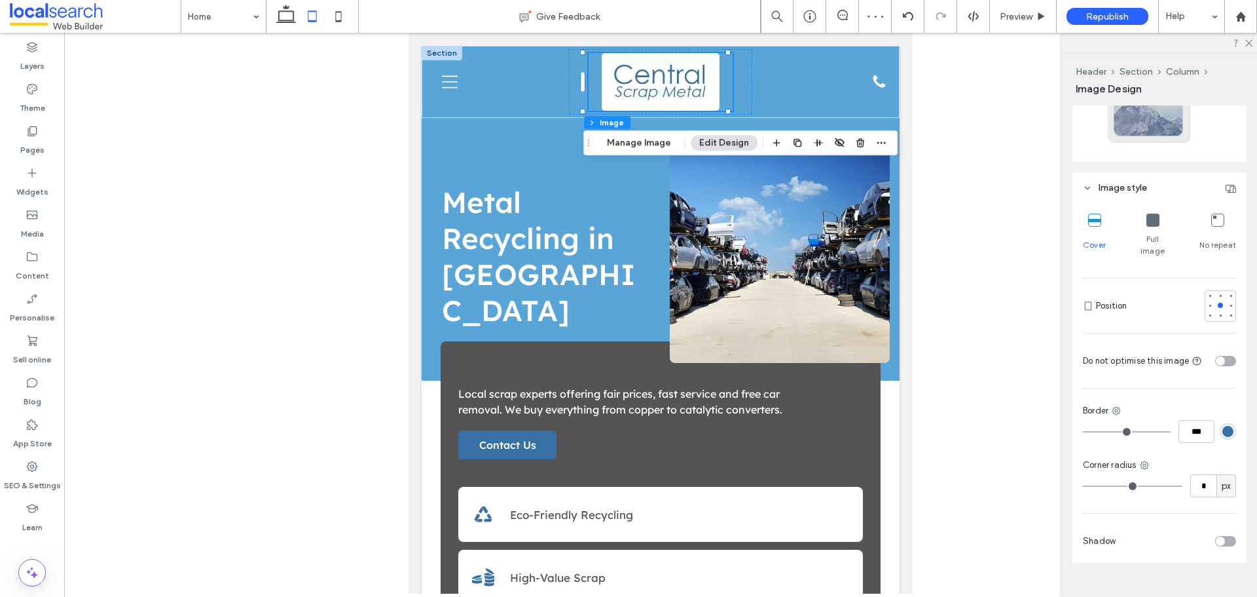
scroll to position [615, 0]
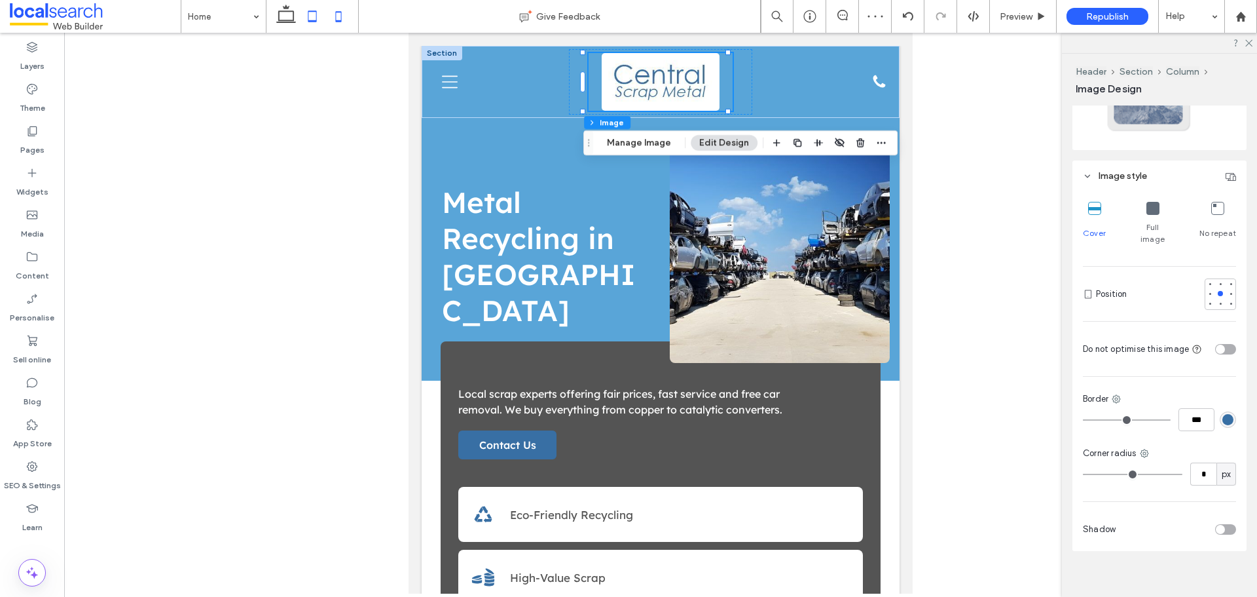
click at [334, 19] on icon at bounding box center [339, 16] width 26 height 26
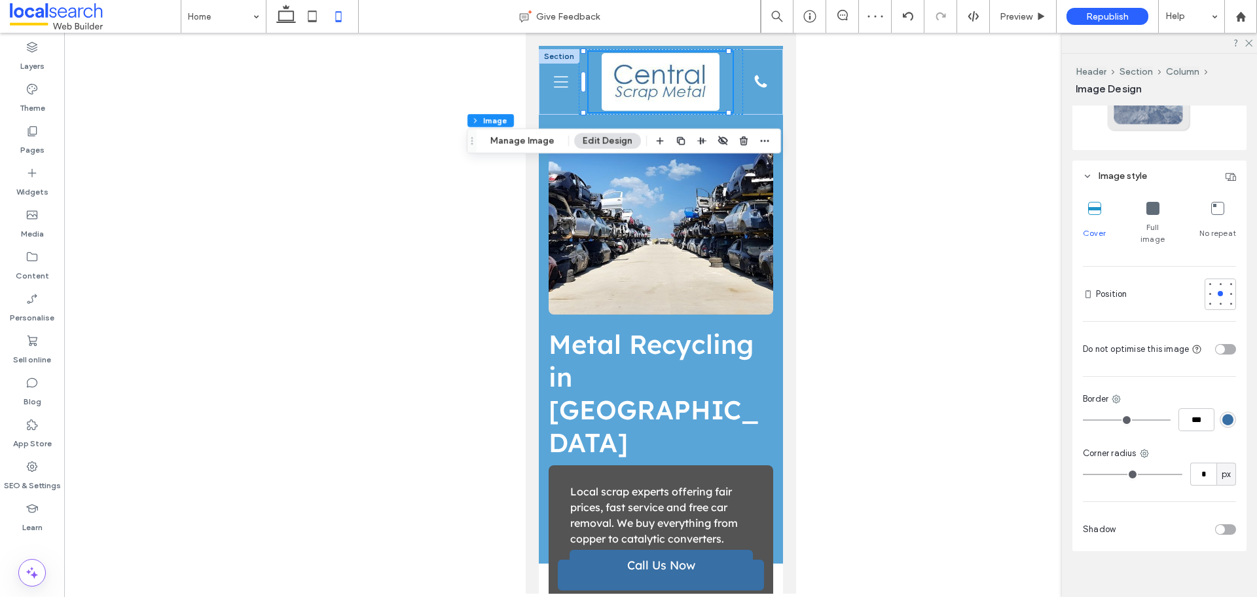
type input "*"
click at [664, 83] on img at bounding box center [660, 82] width 118 height 58
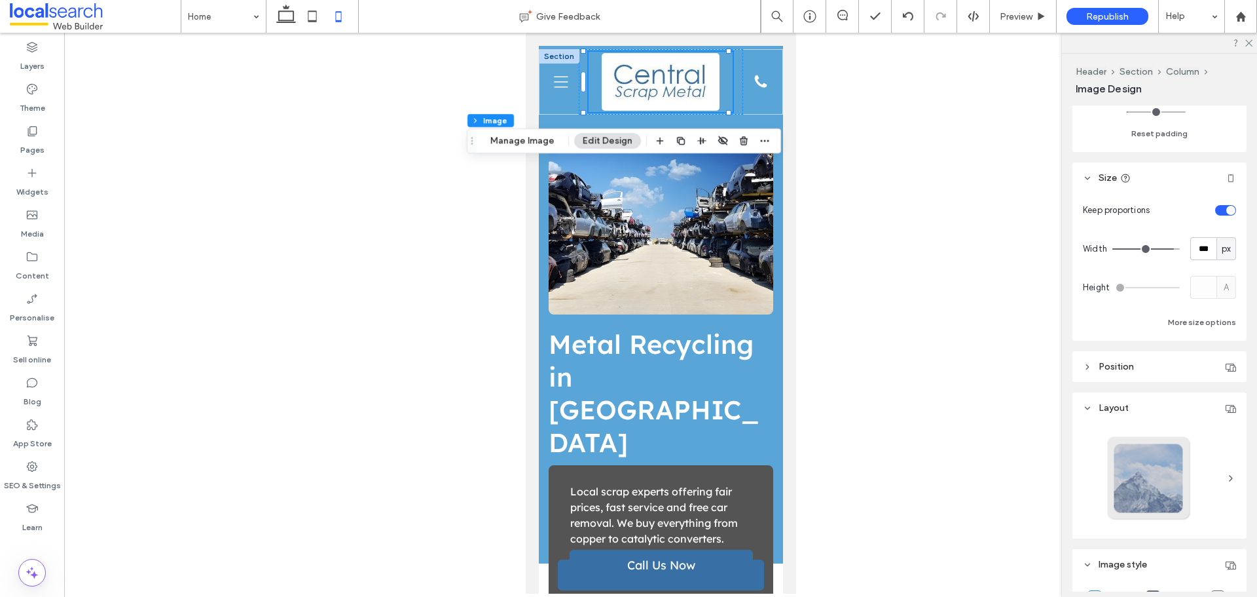
scroll to position [222, 0]
click at [1198, 255] on input "***" at bounding box center [1204, 253] width 26 height 23
type input "***"
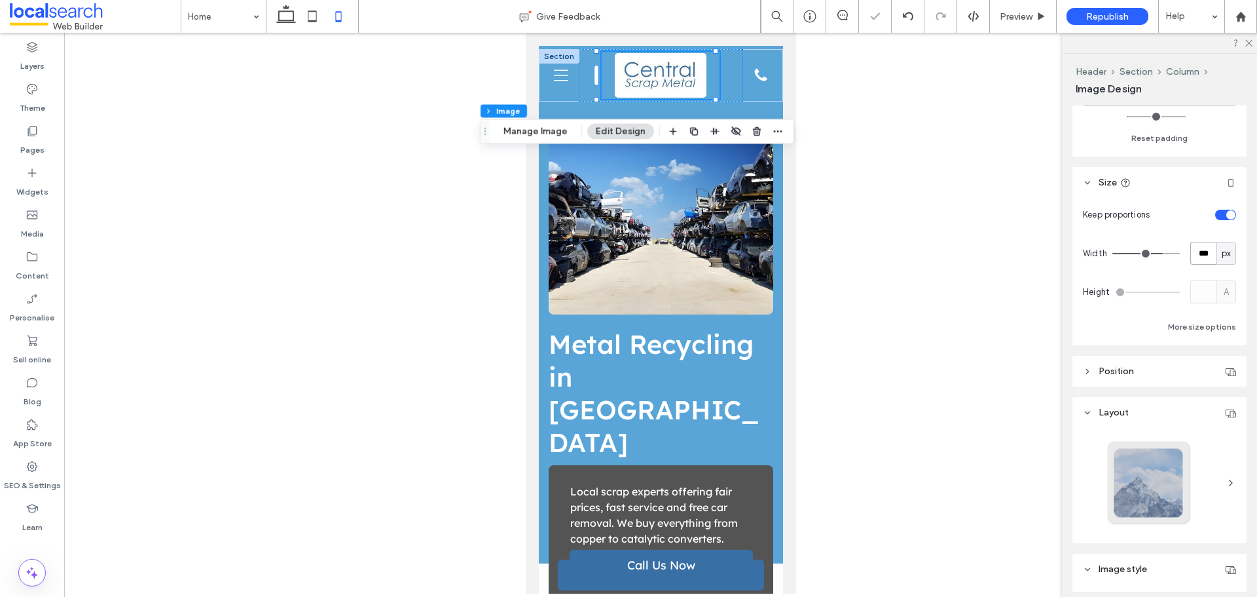
click at [1198, 255] on input "***" at bounding box center [1204, 253] width 26 height 23
type input "***"
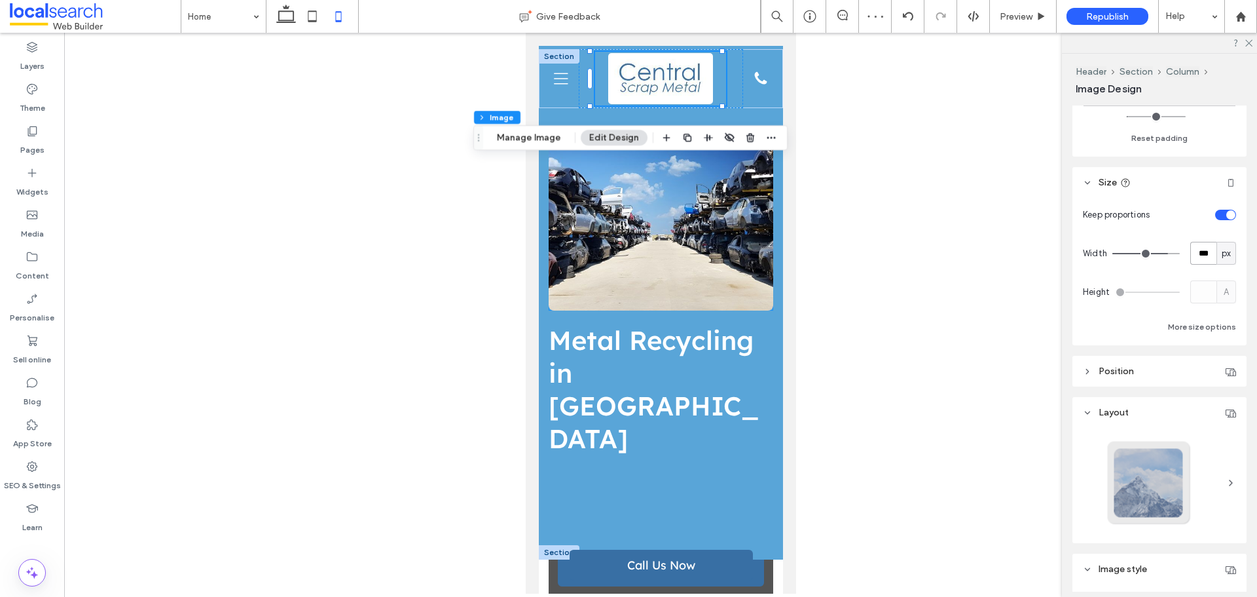
scroll to position [131, 0]
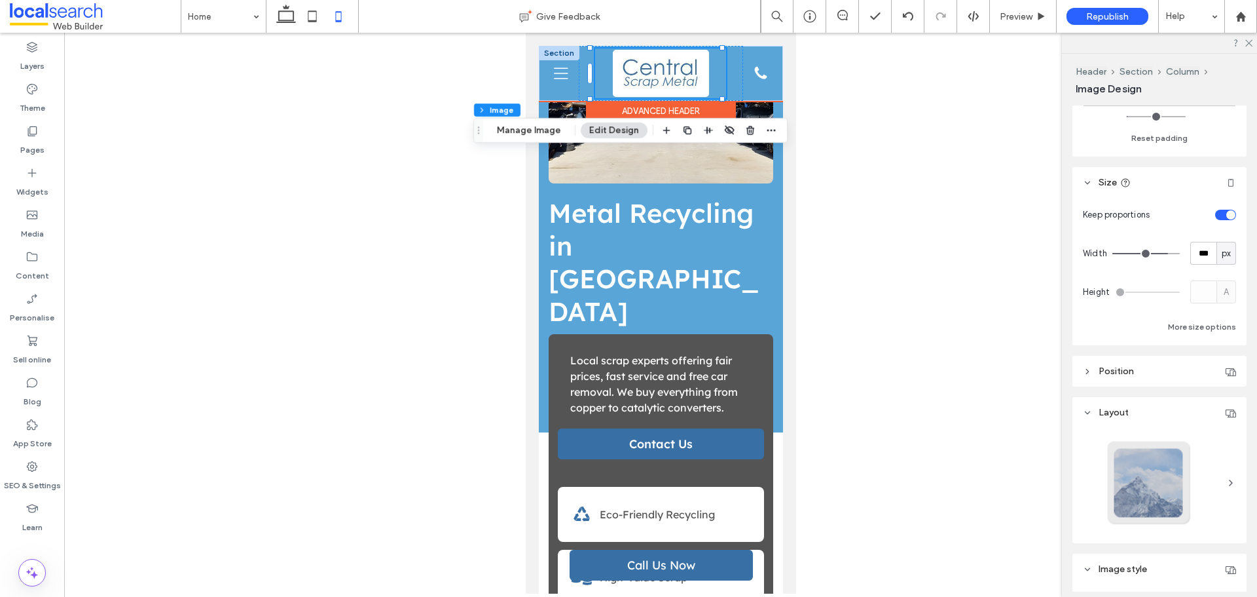
click at [551, 54] on div at bounding box center [558, 53] width 41 height 14
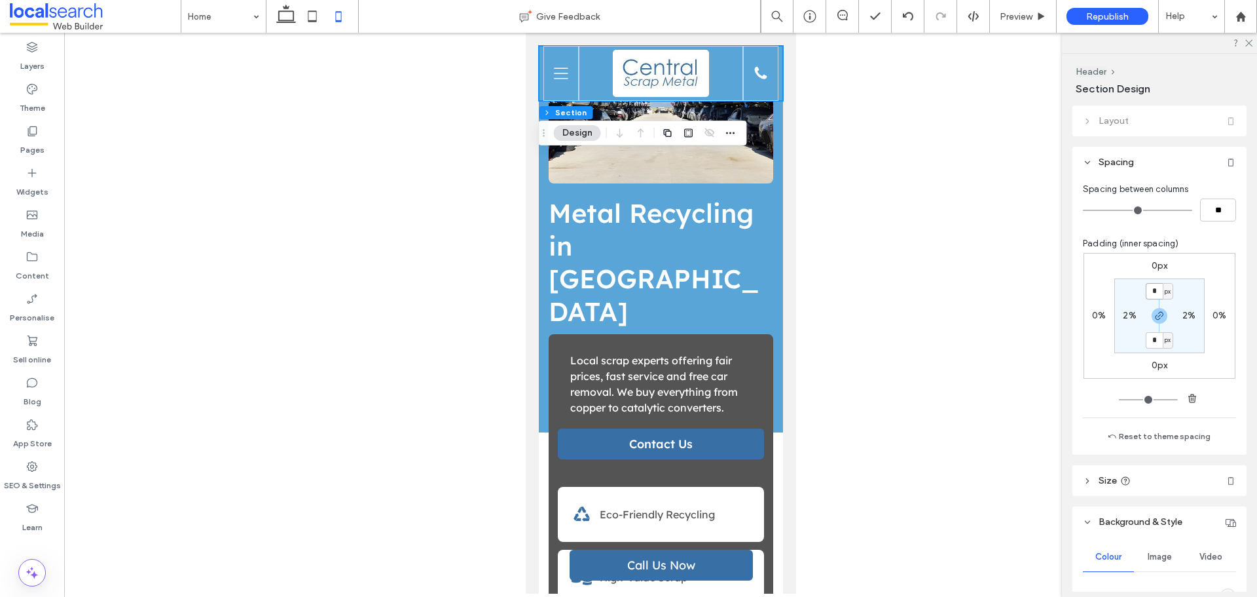
click at [1146, 288] on input "*" at bounding box center [1154, 291] width 17 height 16
type input "*"
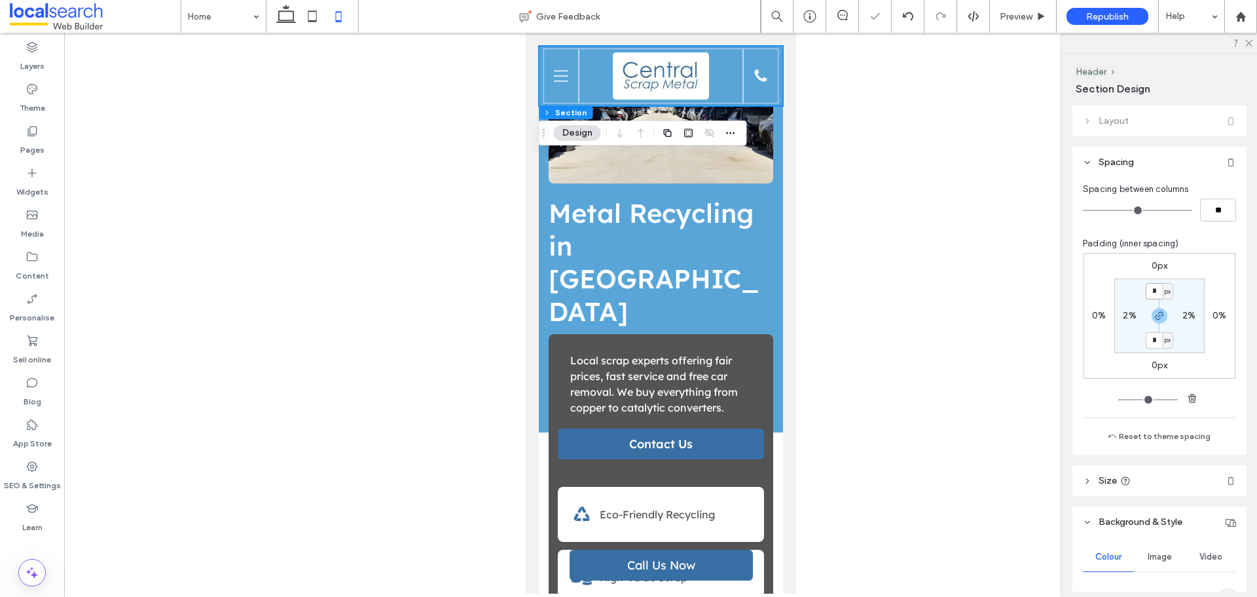
click at [1148, 294] on input "*" at bounding box center [1154, 291] width 17 height 16
type input "*"
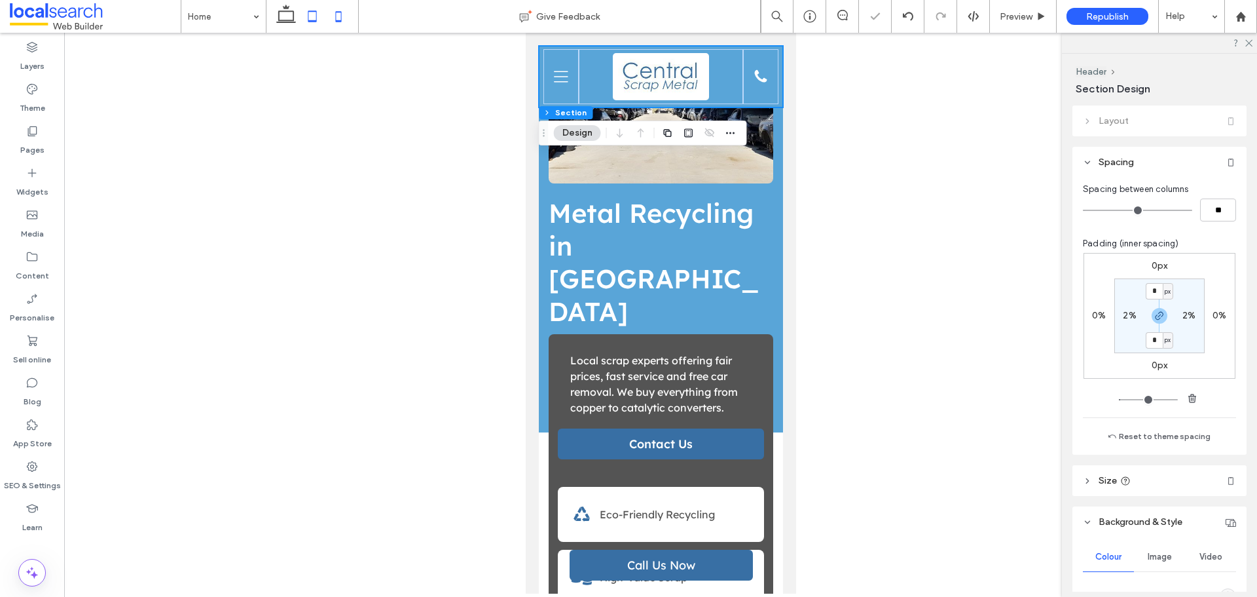
click at [310, 12] on icon at bounding box center [312, 16] width 26 height 26
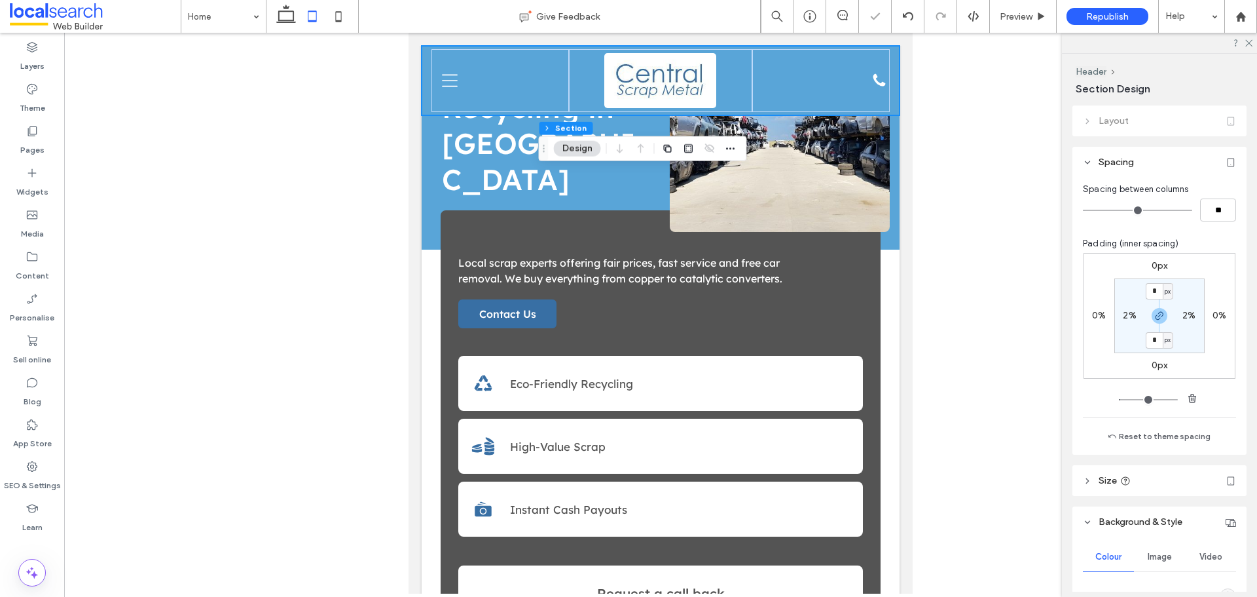
type input "**"
click at [430, 54] on div "About Us Our Services Scrap Metal Catalytic Converter Scrap Alloy Wheels Batter…" at bounding box center [661, 80] width 478 height 69
click at [293, 25] on icon at bounding box center [286, 16] width 26 height 26
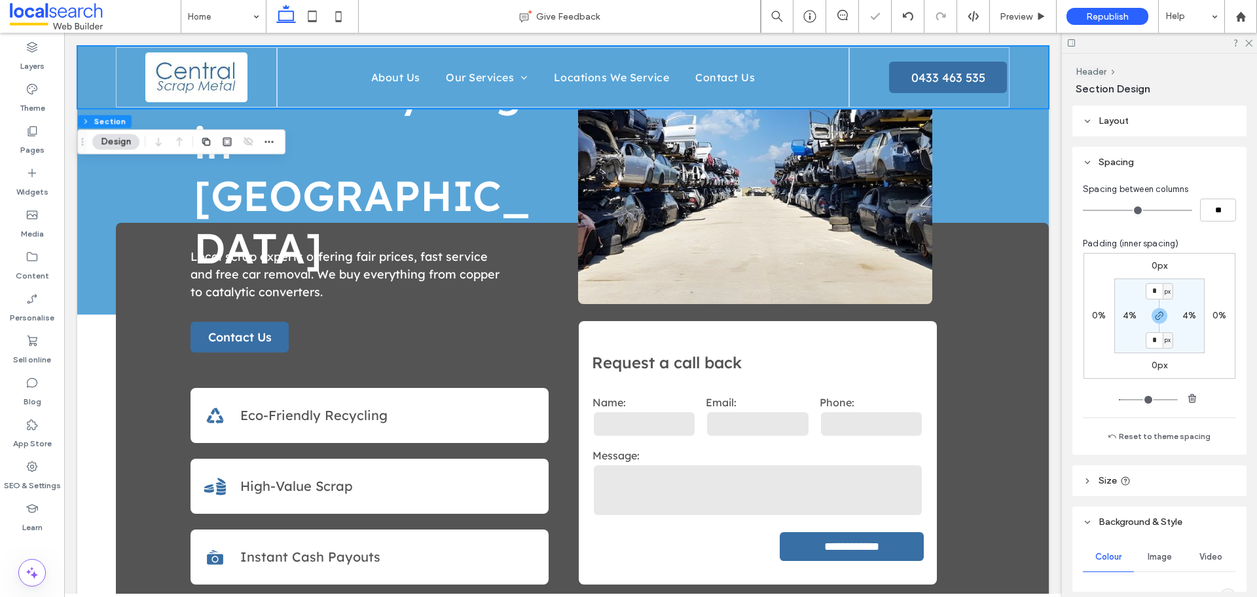
type input "*"
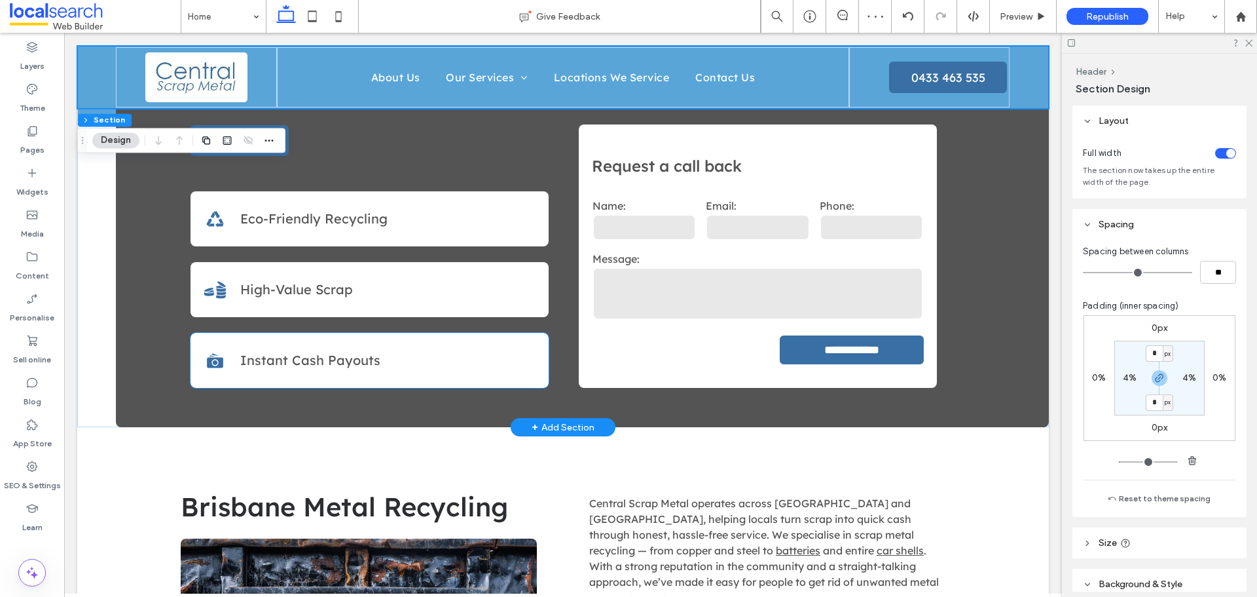
scroll to position [0, 0]
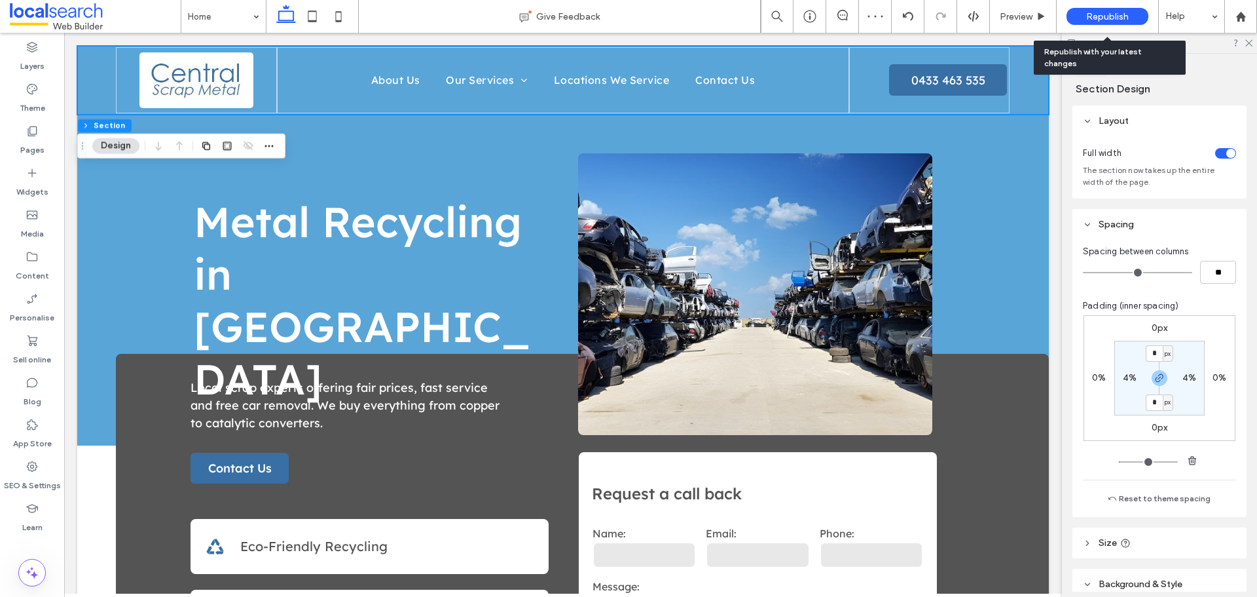
click at [1092, 16] on span "Republish" at bounding box center [1108, 16] width 43 height 11
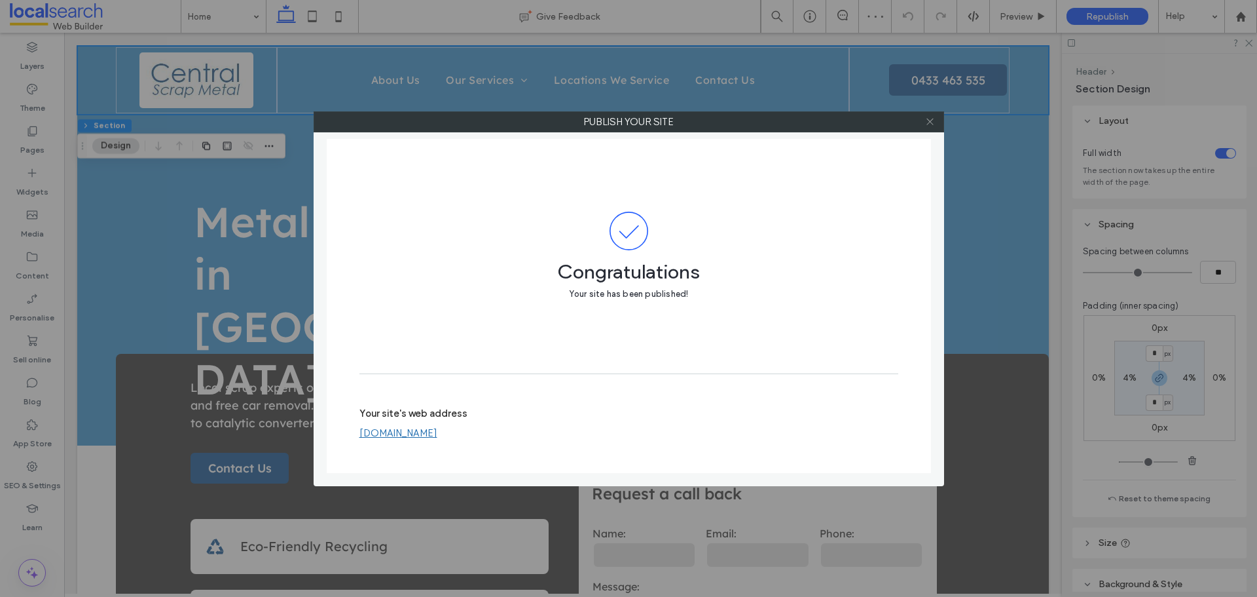
click at [932, 119] on icon at bounding box center [930, 122] width 10 height 10
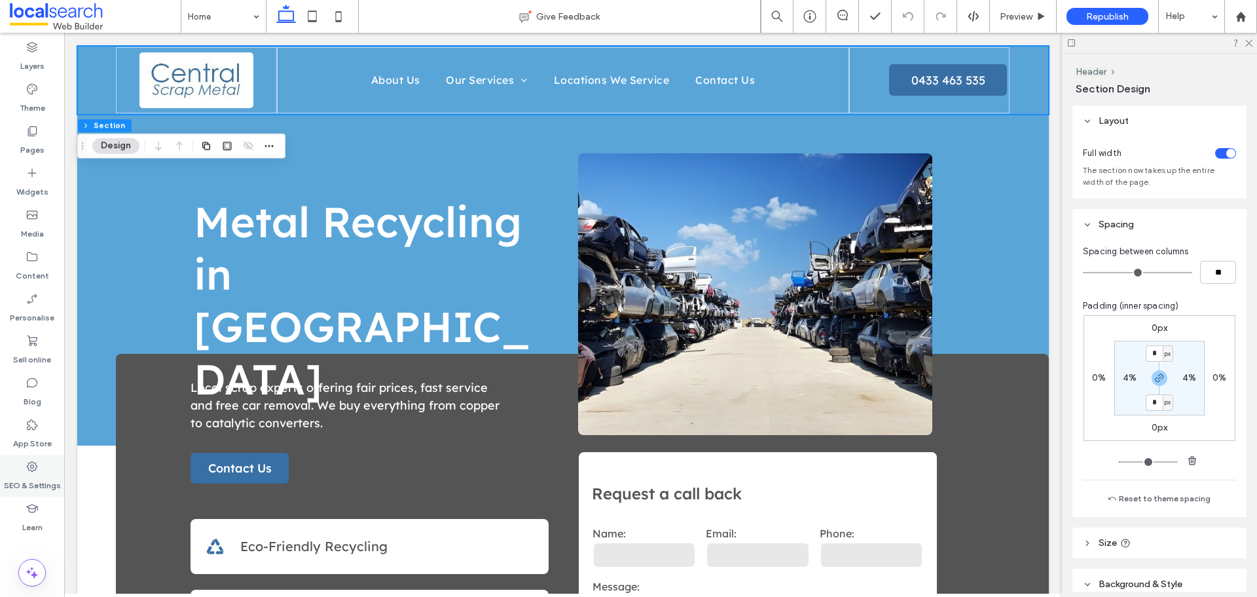
click at [33, 473] on label "SEO & Settings" at bounding box center [32, 482] width 57 height 18
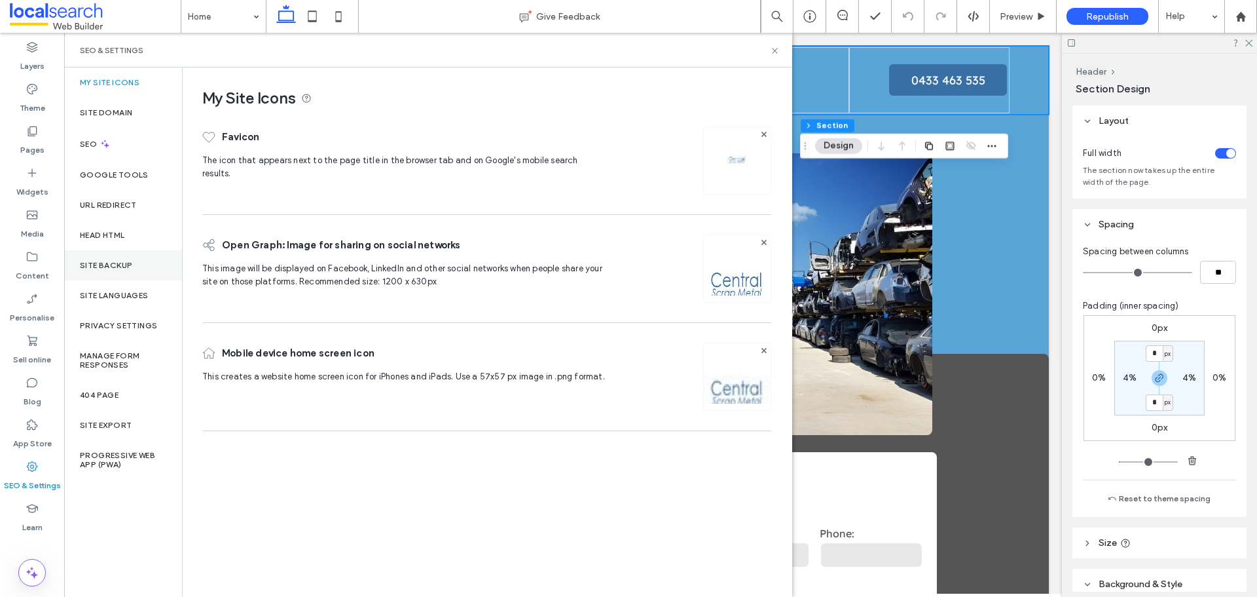
click at [117, 265] on label "Site backup" at bounding box center [106, 265] width 52 height 9
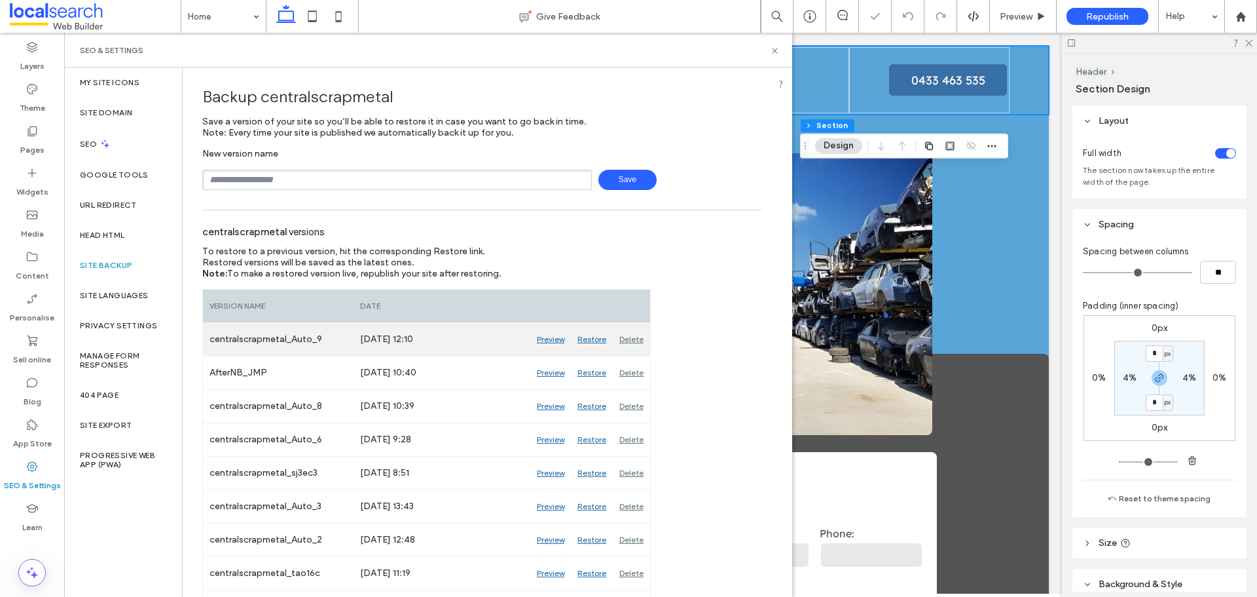
click at [634, 335] on div "Delete" at bounding box center [631, 339] width 37 height 33
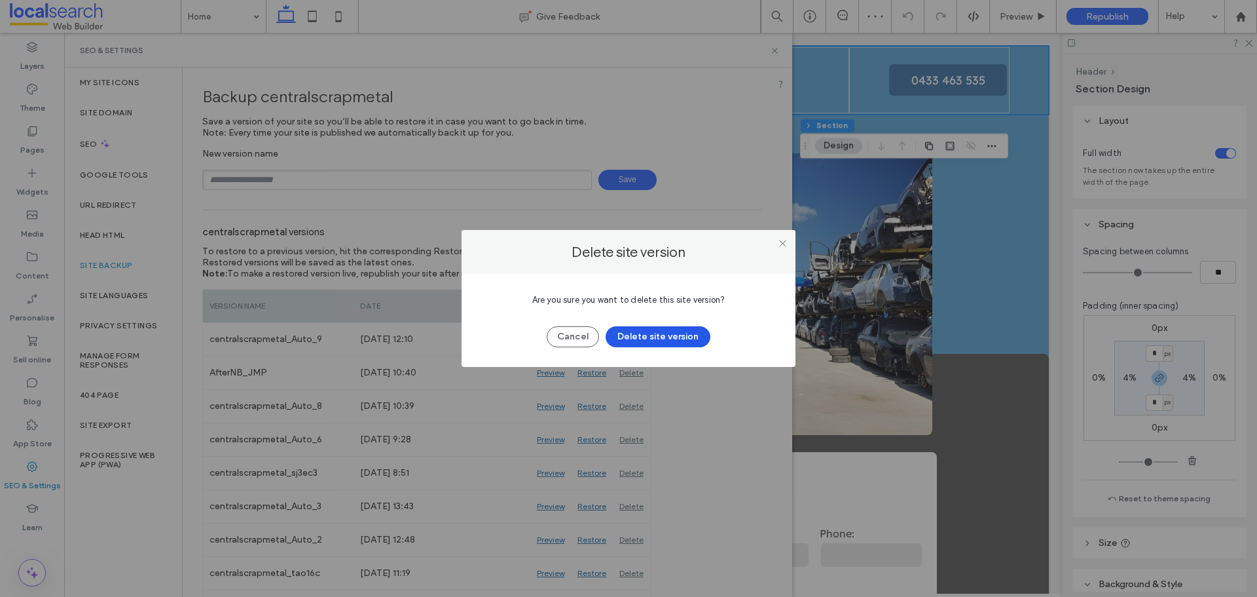
click at [675, 335] on button "Delete site version" at bounding box center [658, 336] width 105 height 21
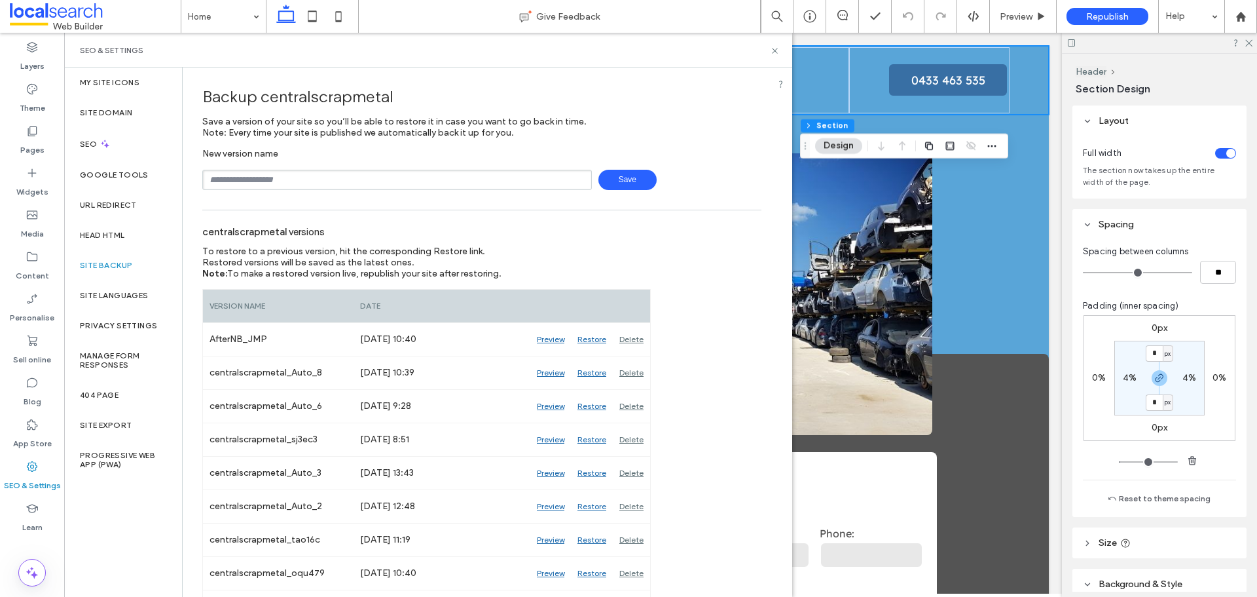
click at [248, 183] on input "text" at bounding box center [397, 180] width 390 height 20
type input "**********"
click at [601, 182] on span "Save" at bounding box center [628, 180] width 58 height 20
